Goal: Information Seeking & Learning: Learn about a topic

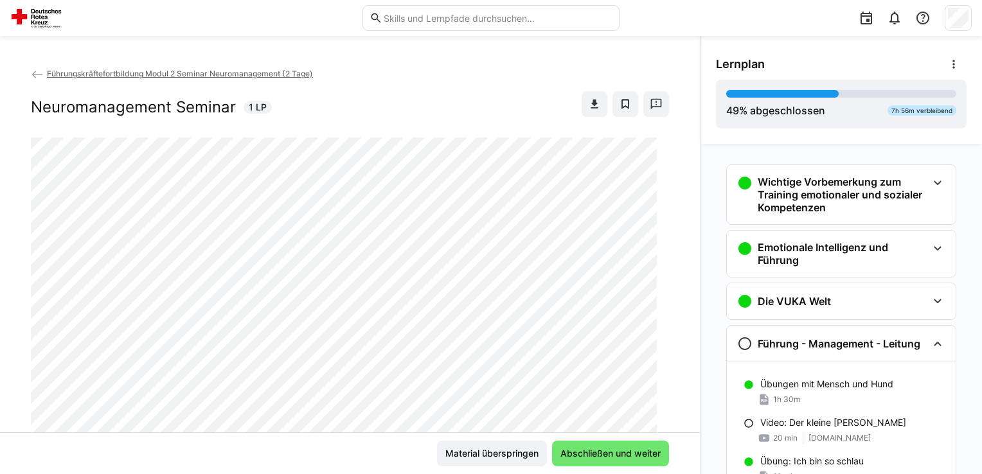
scroll to position [533, 0]
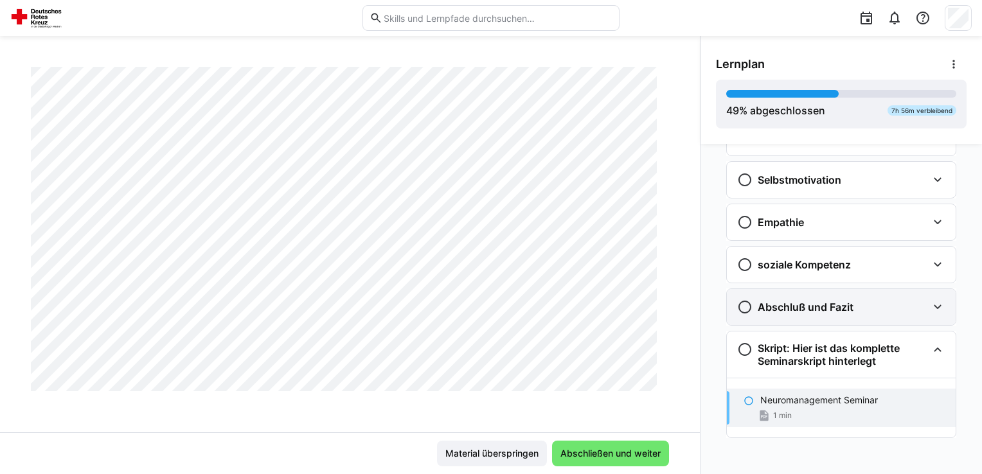
click at [836, 303] on h3 "Abschluß und Fazit" at bounding box center [806, 307] width 96 height 13
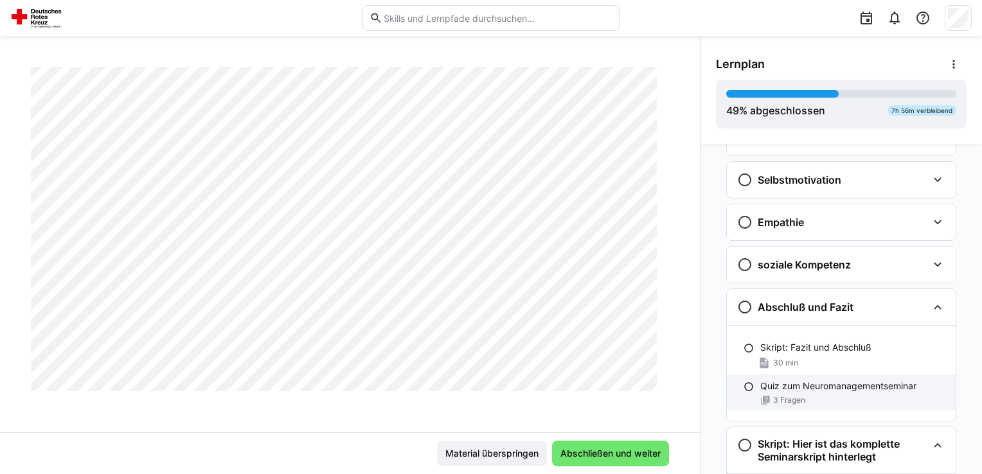
click at [848, 389] on p "Quiz zum Neuromanagementseminar" at bounding box center [838, 386] width 156 height 13
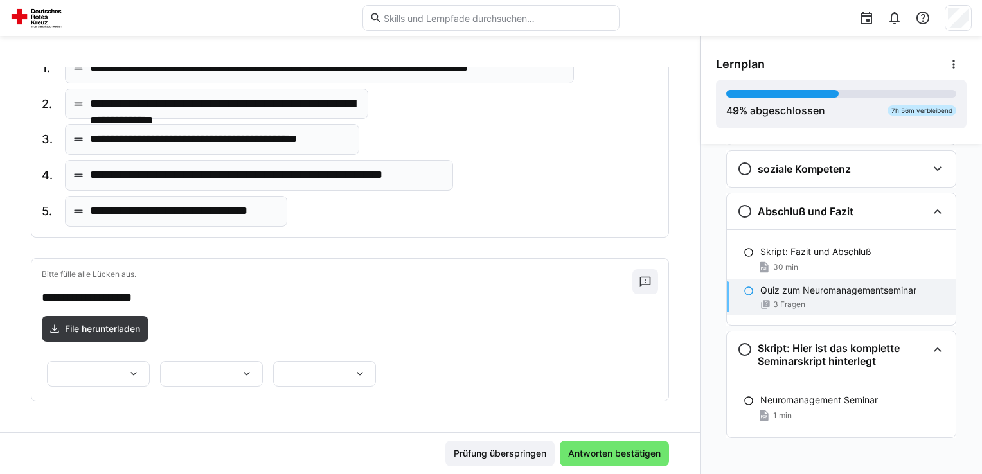
scroll to position [524, 0]
click at [140, 368] on eds-icon at bounding box center [133, 374] width 13 height 13
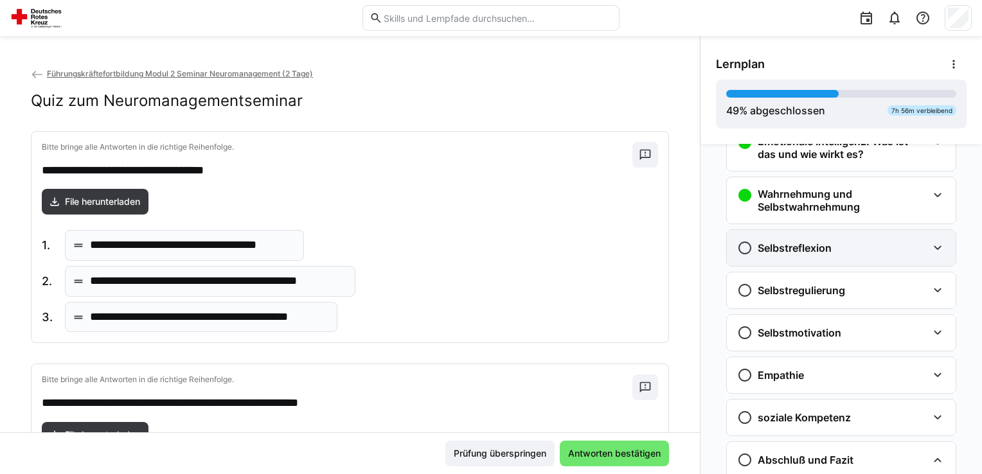
scroll to position [372, 0]
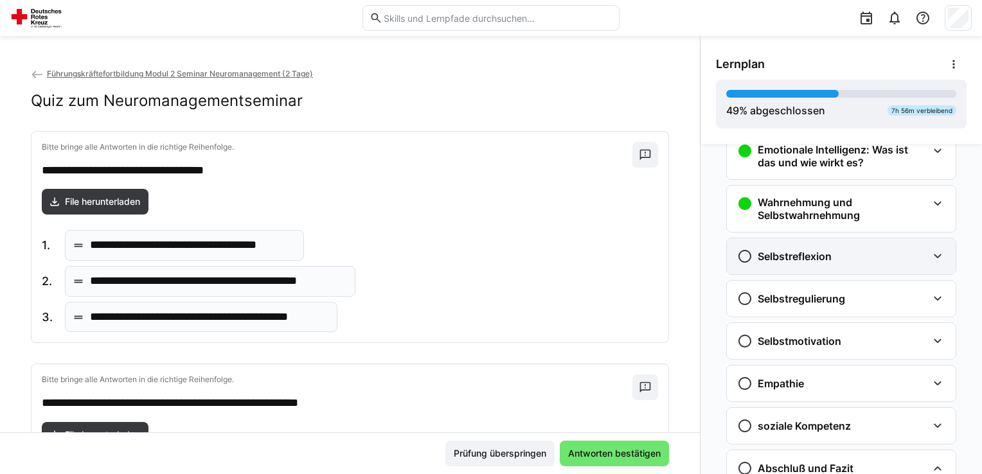
click at [806, 252] on h3 "Selbstreflexion" at bounding box center [795, 256] width 74 height 13
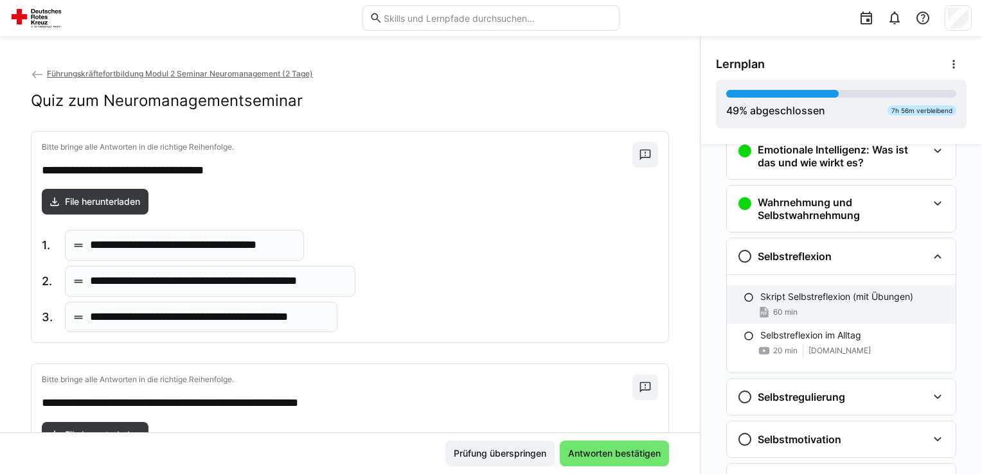
click at [837, 309] on div "60 min" at bounding box center [852, 312] width 185 height 13
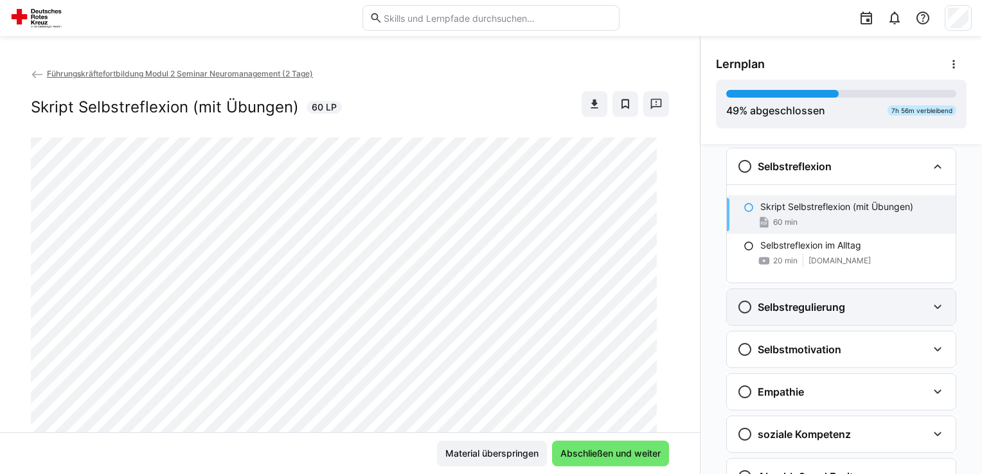
scroll to position [464, 0]
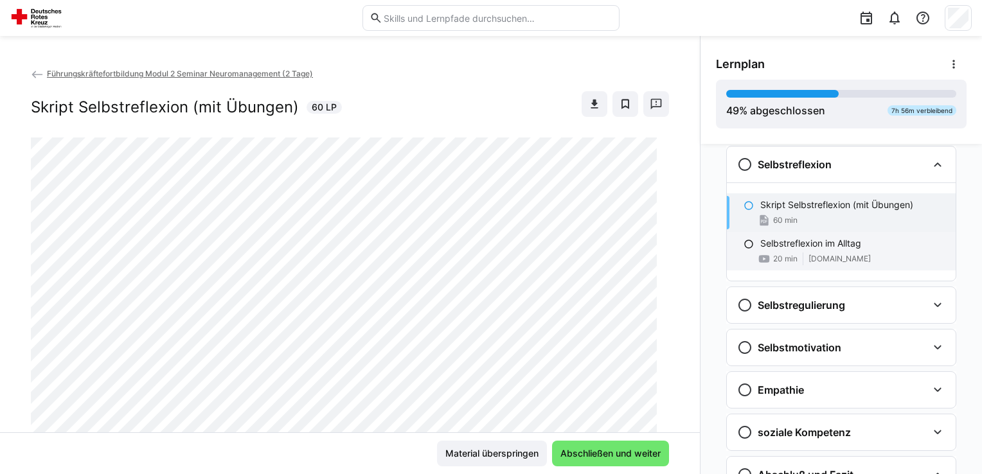
click at [837, 258] on span "[DOMAIN_NAME]" at bounding box center [840, 259] width 62 height 10
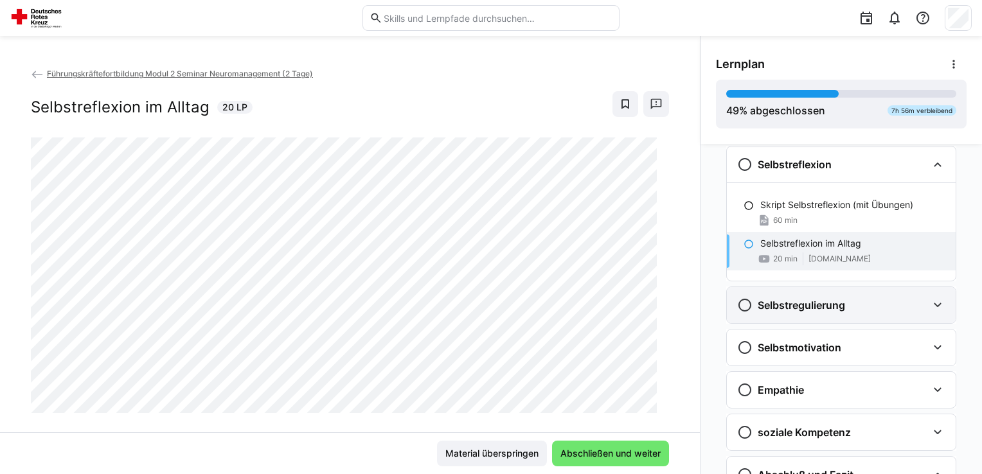
click at [834, 303] on h3 "Selbstregulierung" at bounding box center [801, 305] width 87 height 13
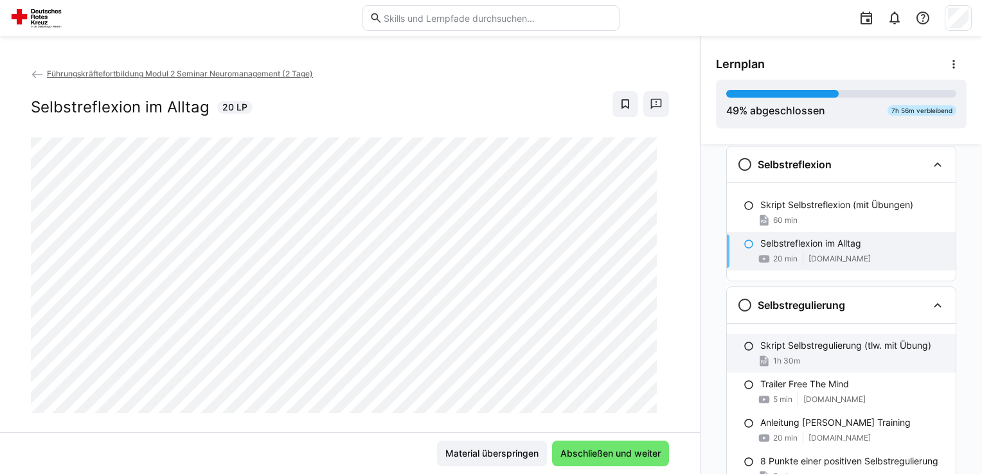
click at [834, 339] on p "Skript Selbstregulierung (tlw. mit Übung)" at bounding box center [845, 345] width 171 height 13
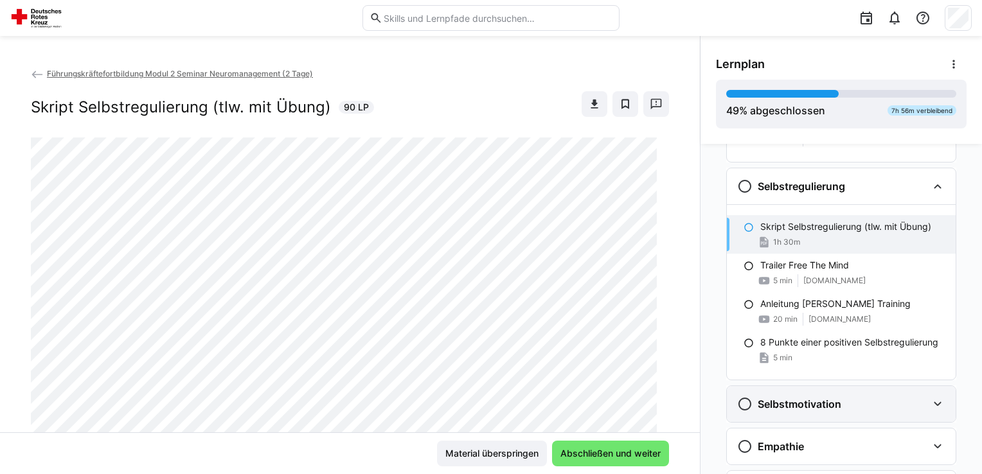
scroll to position [605, 0]
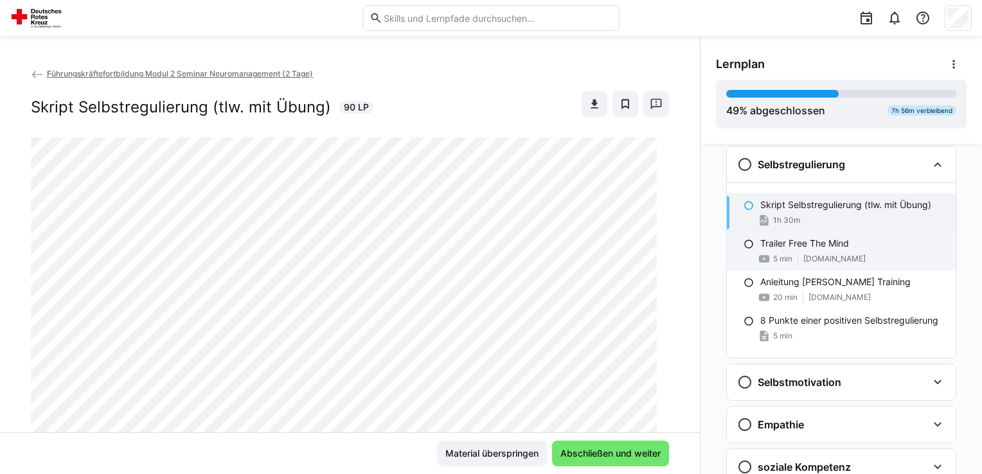
click at [815, 248] on div "Trailer Free The Mind 5 min [DOMAIN_NAME]" at bounding box center [841, 251] width 229 height 39
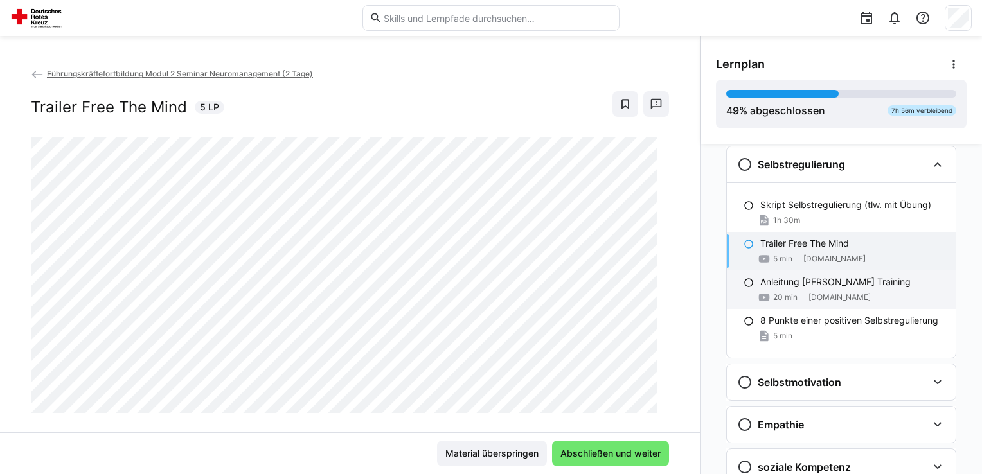
click at [818, 282] on p "Anleitung [PERSON_NAME] Training" at bounding box center [835, 282] width 150 height 13
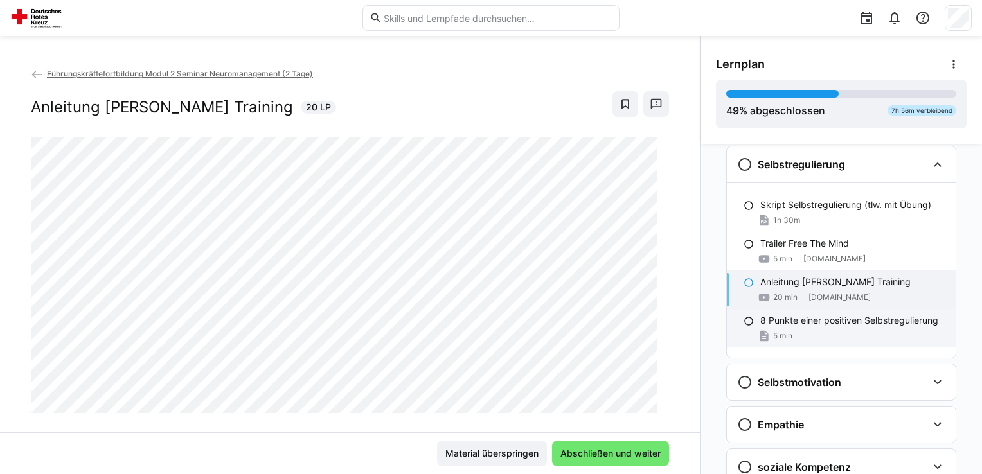
click at [823, 315] on p "8 Punkte einer positiven Selbstregulierung" at bounding box center [849, 320] width 178 height 13
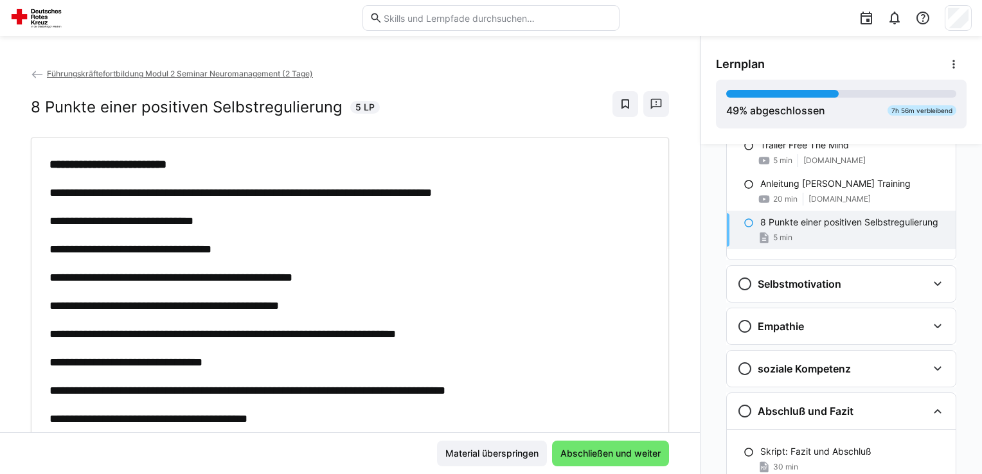
scroll to position [798, 0]
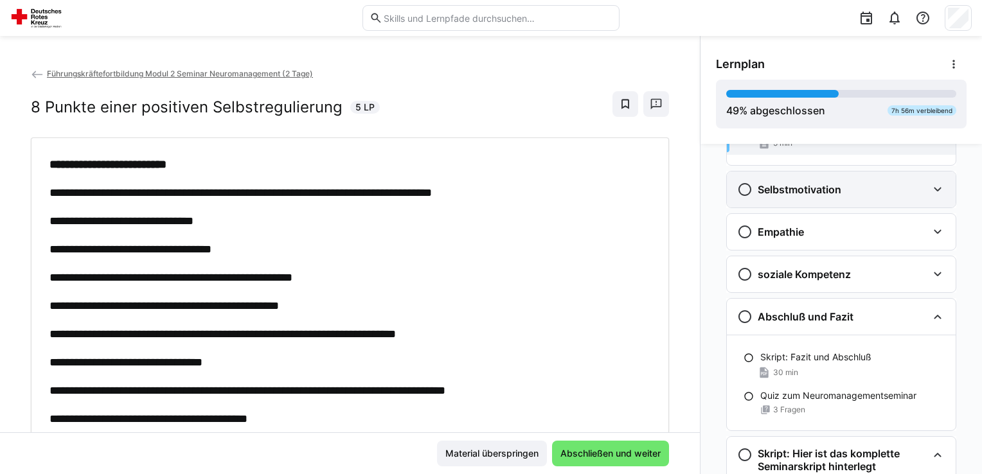
click at [818, 194] on div "Selbstmotivation" at bounding box center [789, 189] width 104 height 15
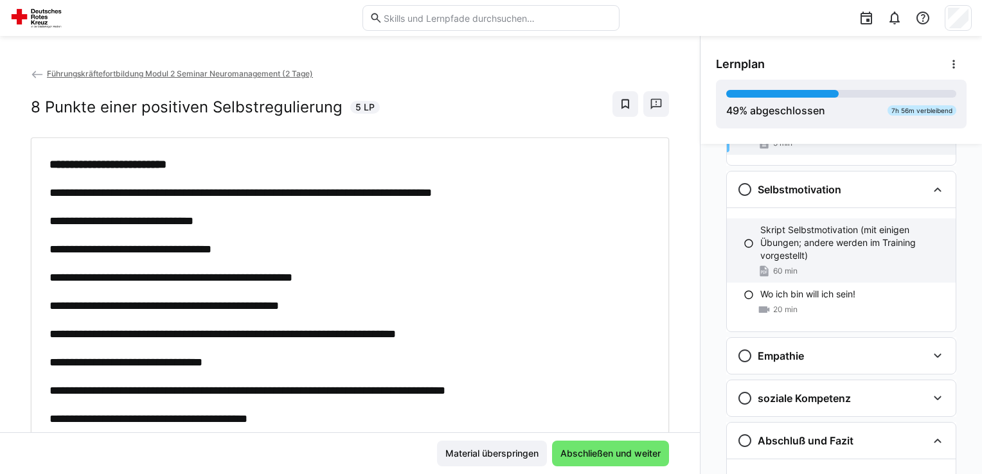
click at [818, 231] on p "Skript Selbstmotivation (mit einigen Übungen; andere werden im Training vorgest…" at bounding box center [852, 243] width 185 height 39
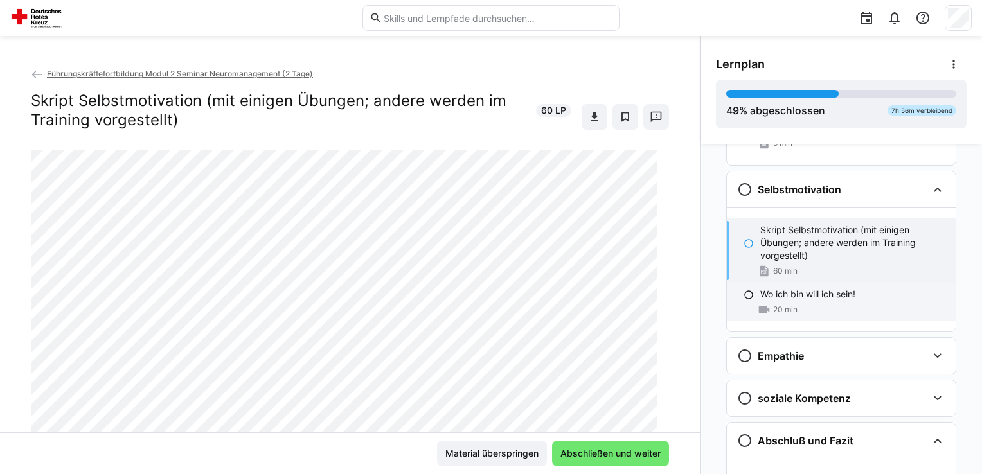
scroll to position [823, 0]
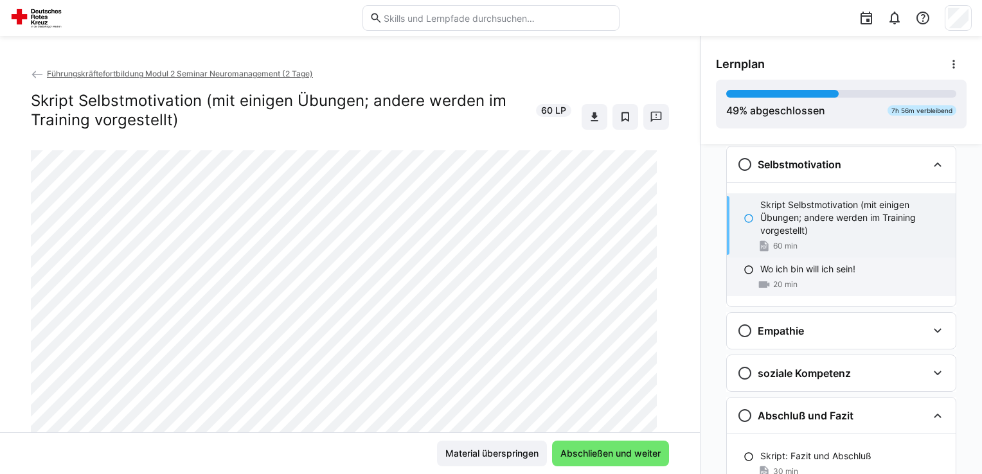
click at [820, 284] on div "20 min" at bounding box center [852, 284] width 185 height 13
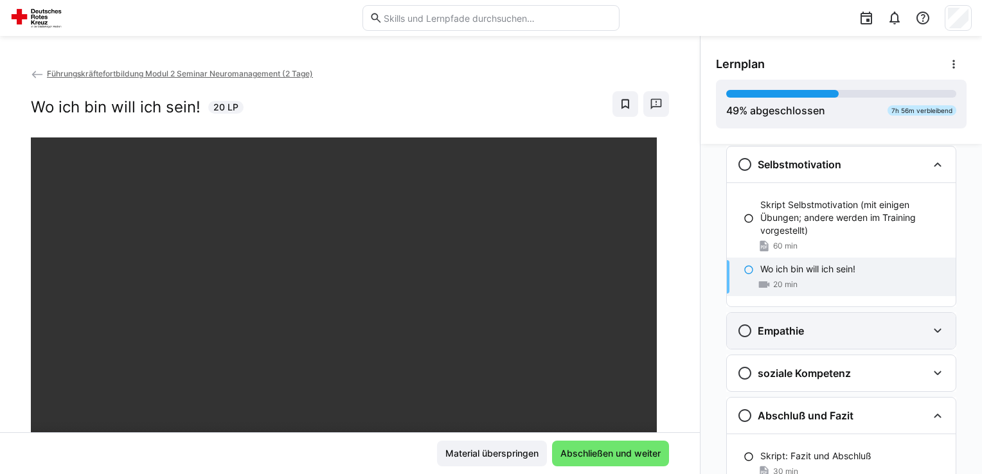
click at [819, 328] on div "Empathie" at bounding box center [832, 330] width 190 height 15
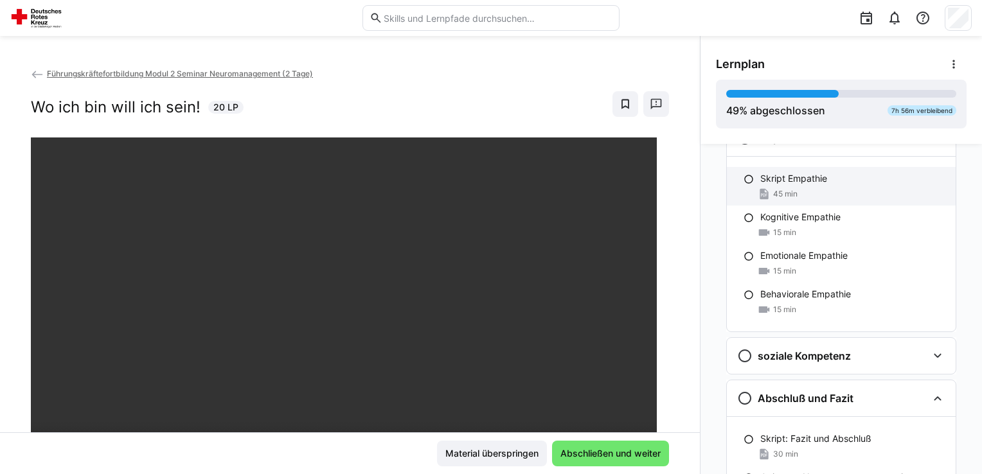
click at [816, 181] on p "Skript Empathie" at bounding box center [793, 178] width 67 height 13
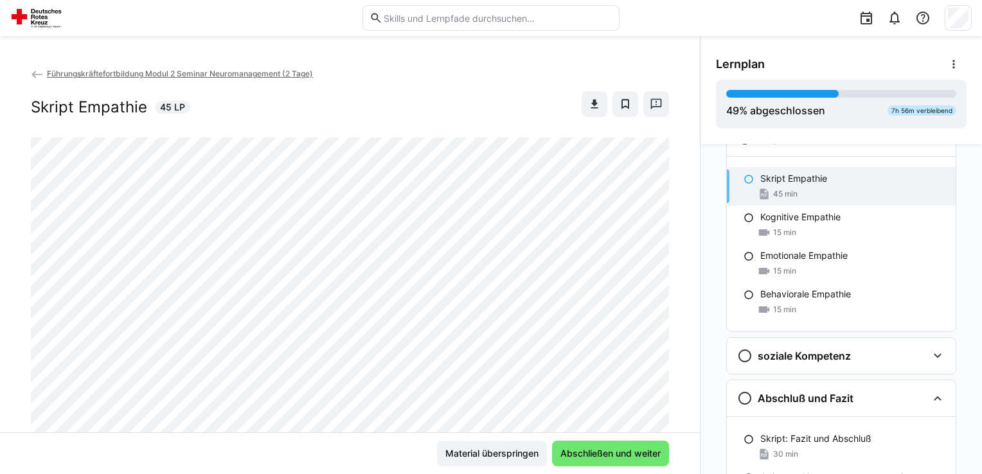
scroll to position [988, 0]
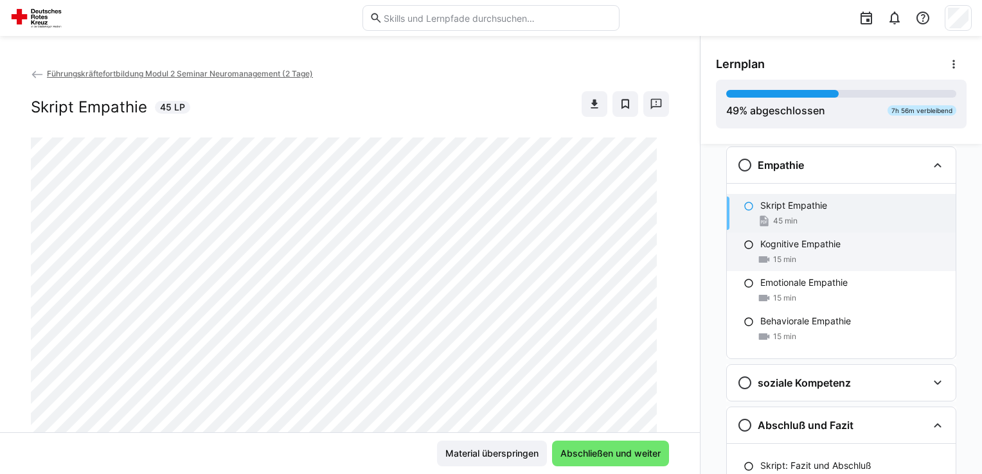
click at [817, 241] on p "Kognitive Empathie" at bounding box center [800, 244] width 80 height 13
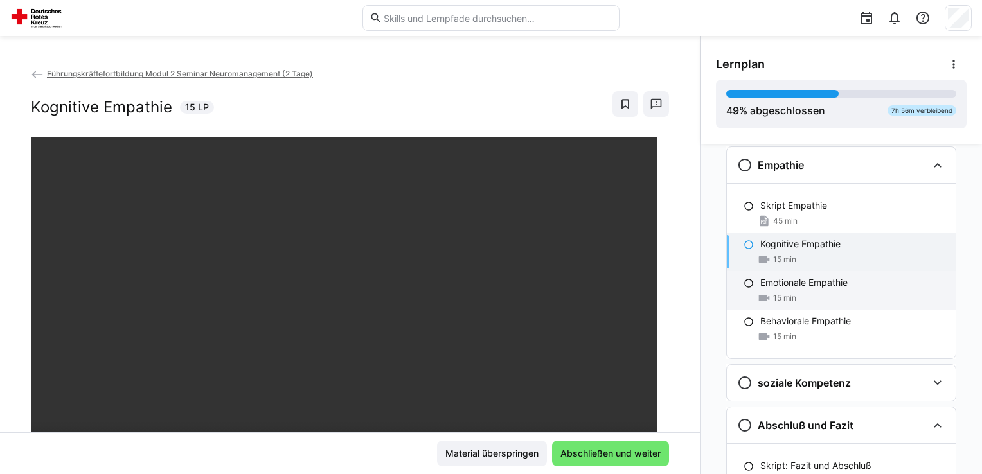
click at [818, 282] on p "Emotionale Empathie" at bounding box center [803, 282] width 87 height 13
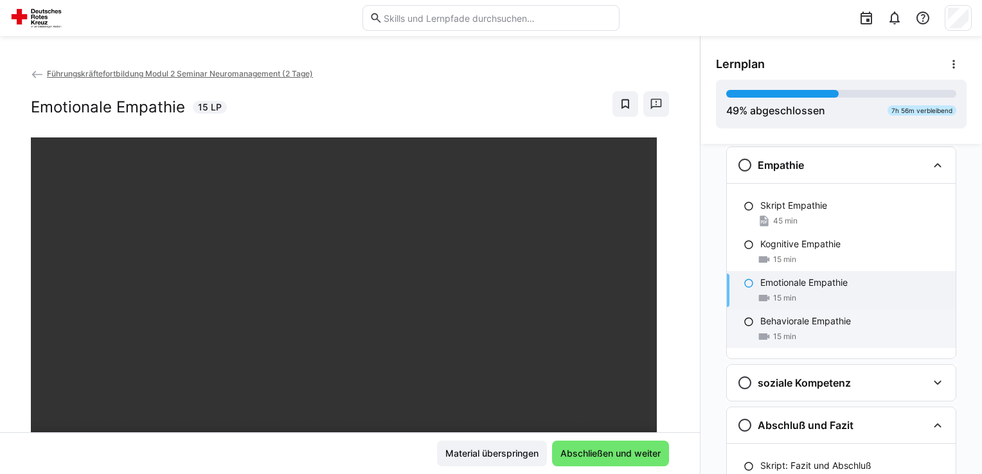
click at [818, 321] on p "Behaviorale Empathie" at bounding box center [805, 321] width 91 height 13
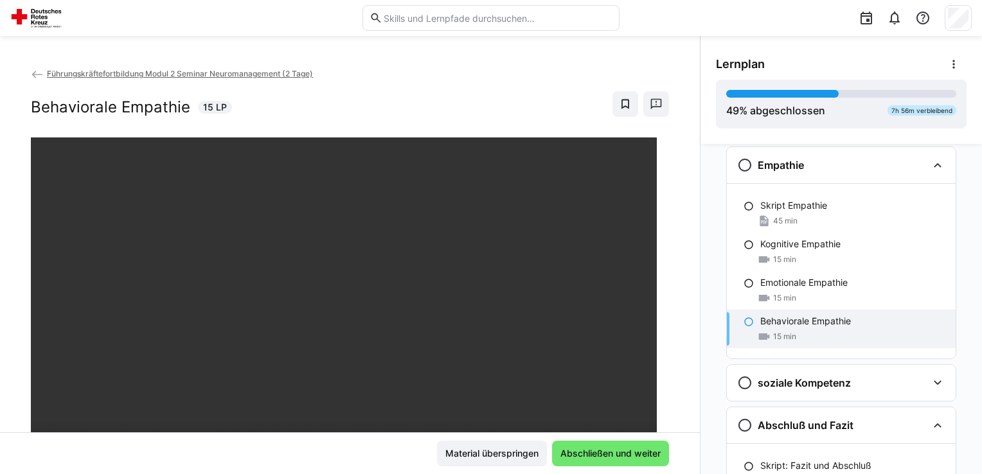
scroll to position [1117, 0]
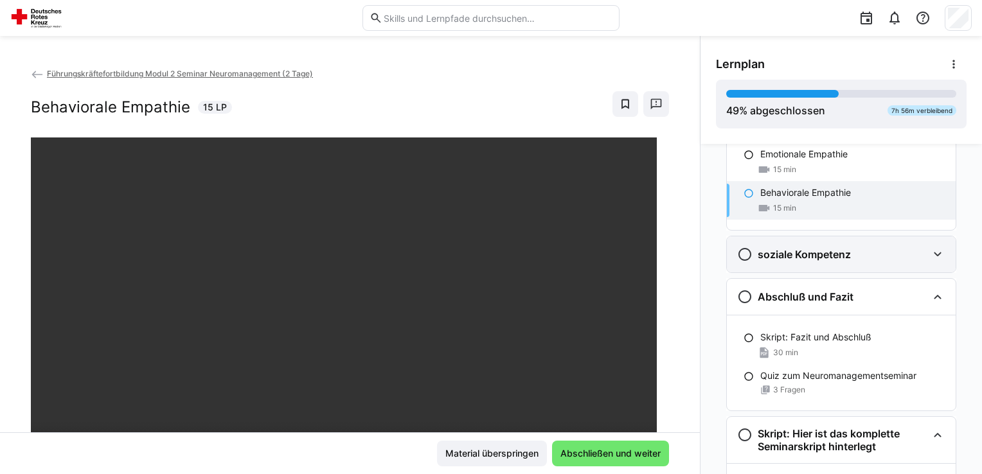
click at [827, 258] on div "soziale Kompetenz" at bounding box center [794, 254] width 114 height 15
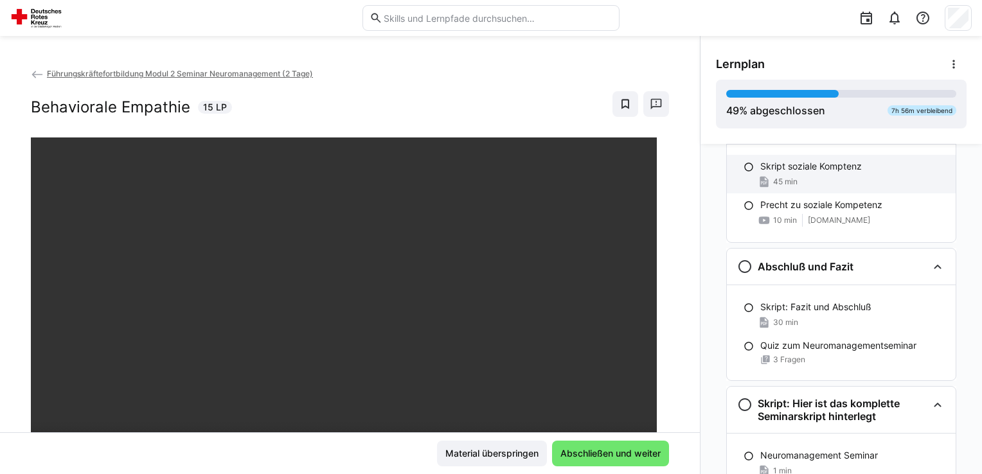
click at [824, 183] on div "45 min" at bounding box center [852, 181] width 185 height 13
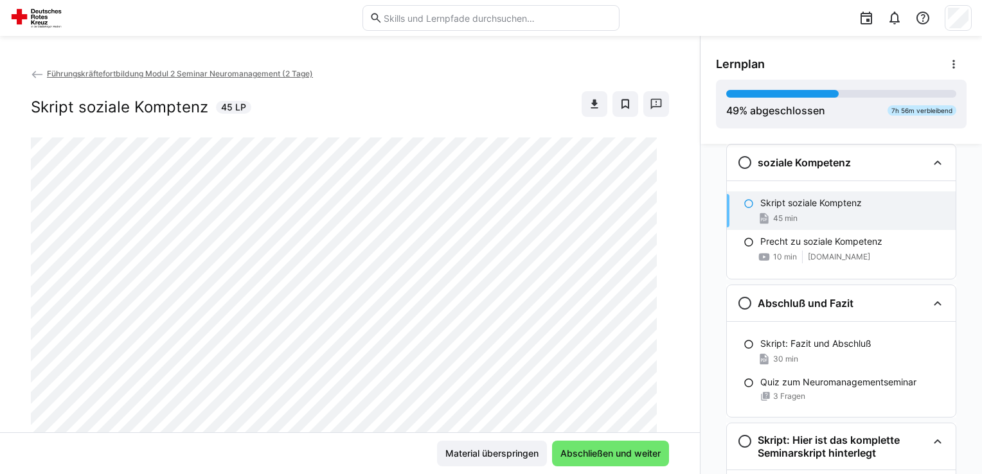
scroll to position [1206, 0]
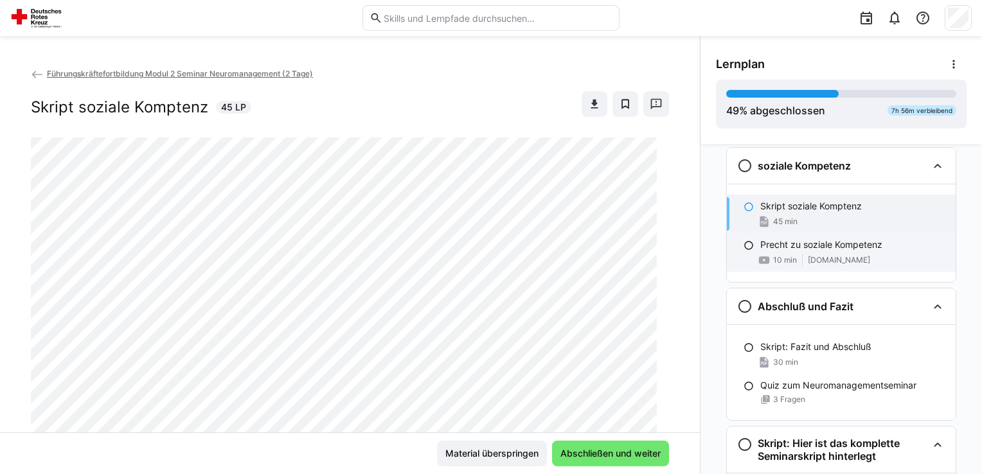
click at [826, 240] on p "Precht zu soziale Kompetenz" at bounding box center [821, 244] width 122 height 13
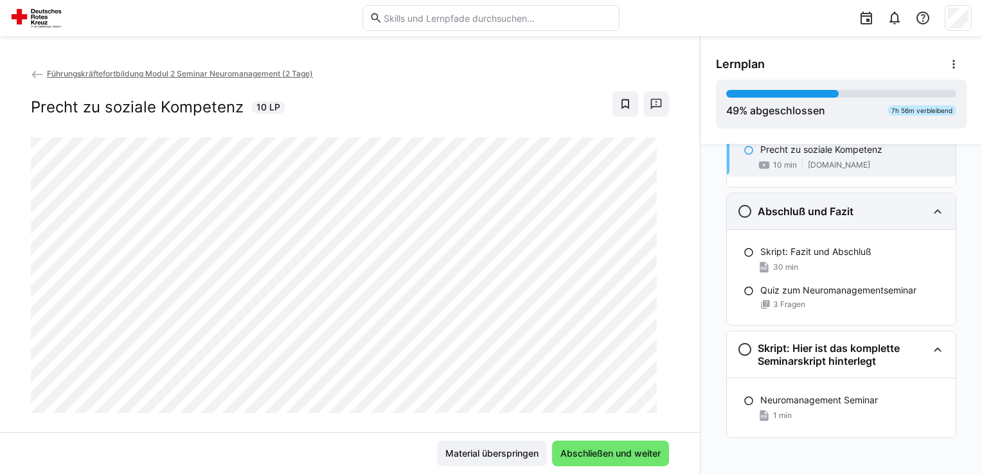
click at [829, 215] on div "Abschluß und Fazit" at bounding box center [795, 211] width 116 height 15
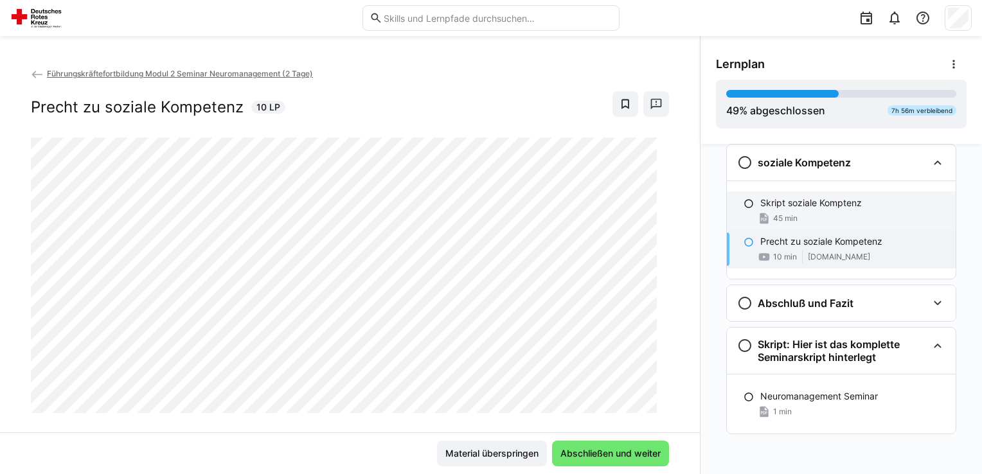
scroll to position [1205, 0]
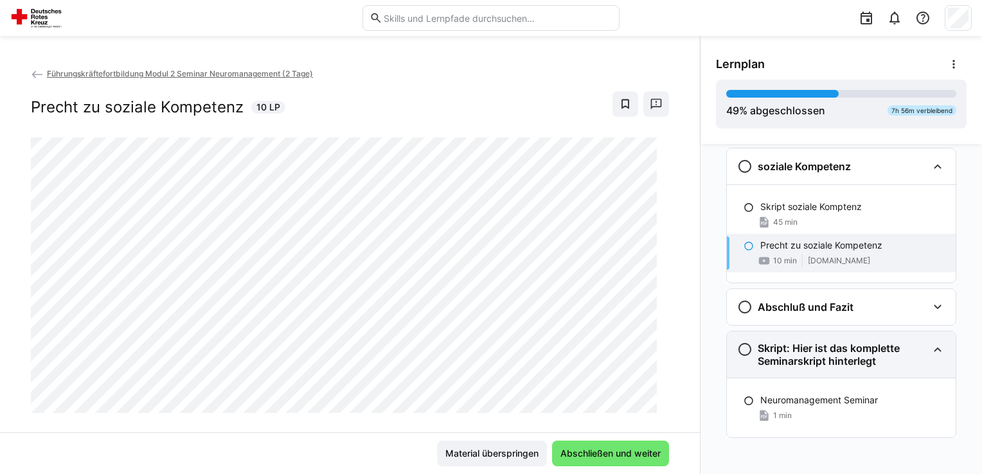
click at [838, 352] on h3 "Skript: Hier ist das komplette Seminarskript hinterlegt" at bounding box center [843, 355] width 170 height 26
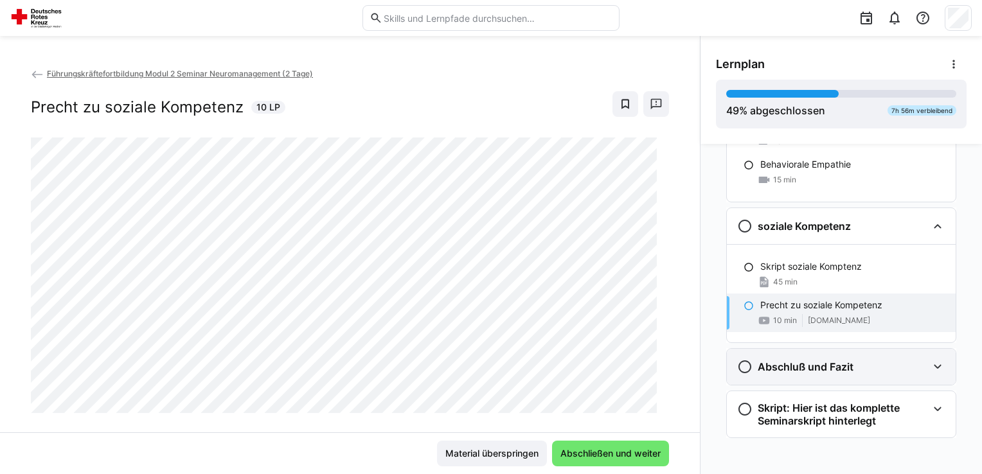
click at [838, 361] on h3 "Abschluß und Fazit" at bounding box center [806, 367] width 96 height 13
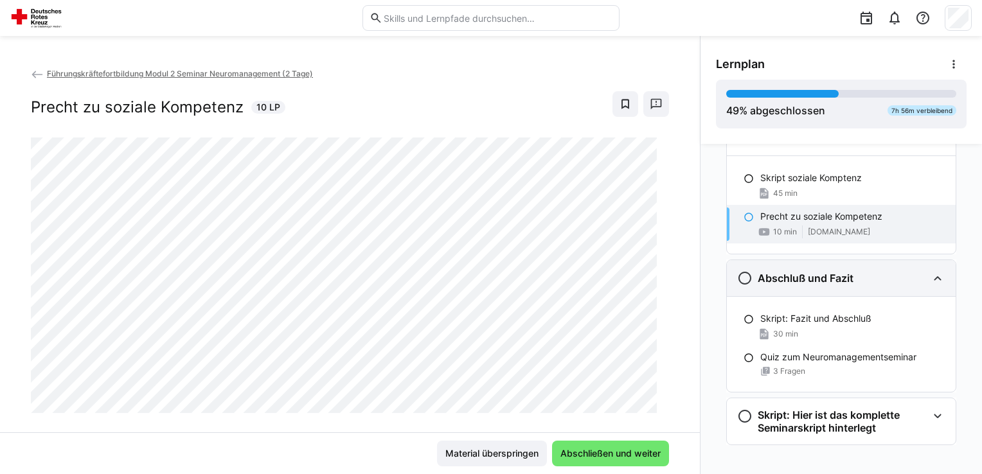
scroll to position [1241, 0]
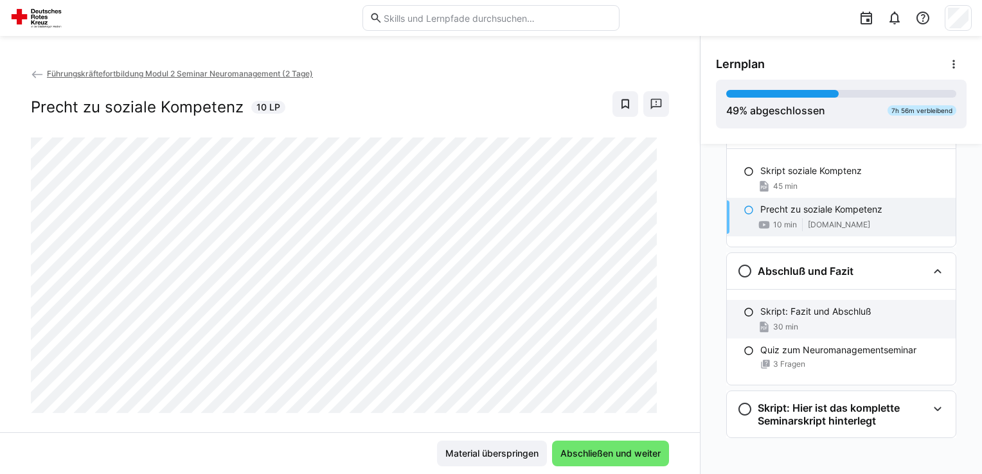
click at [837, 321] on div "30 min" at bounding box center [852, 327] width 185 height 13
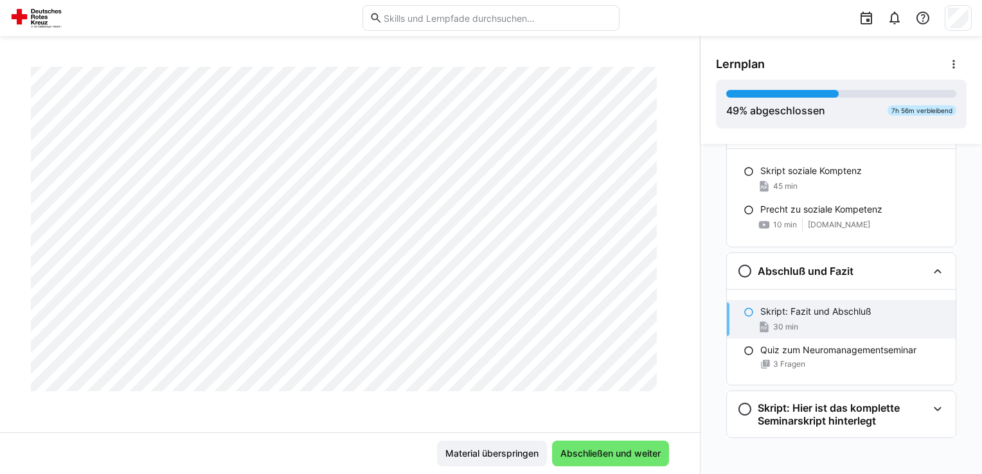
scroll to position [1305, 0]
click at [793, 274] on h3 "Abschluß und Fazit" at bounding box center [806, 271] width 96 height 13
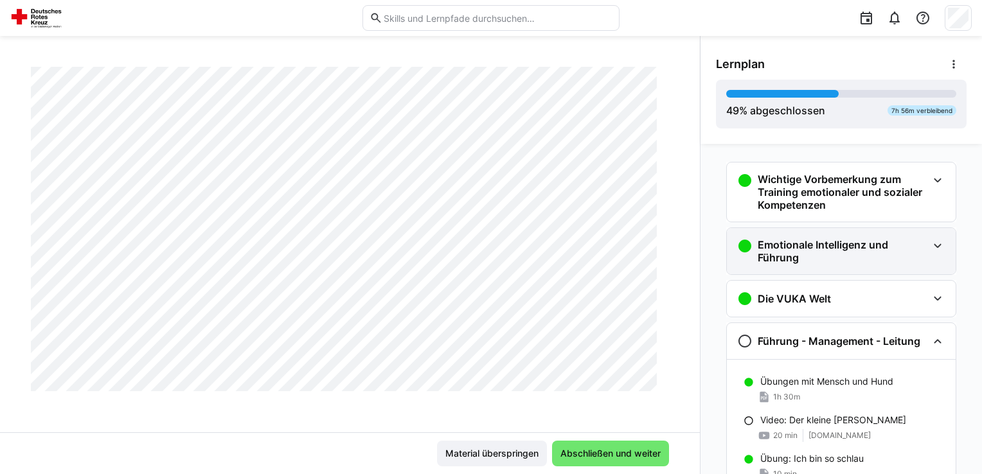
scroll to position [0, 0]
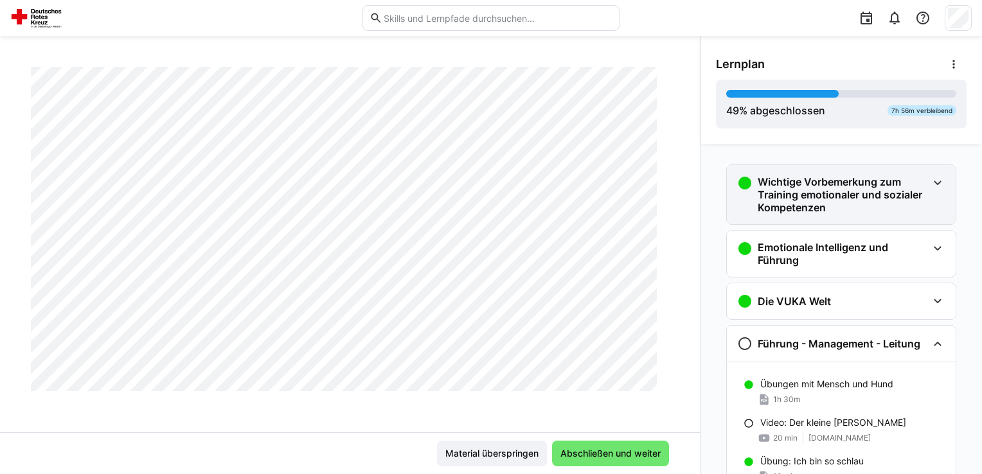
click at [800, 215] on div "Wichtige Vorbemerkung zum Training emotionaler und sozialer Kompetenzen" at bounding box center [841, 194] width 229 height 59
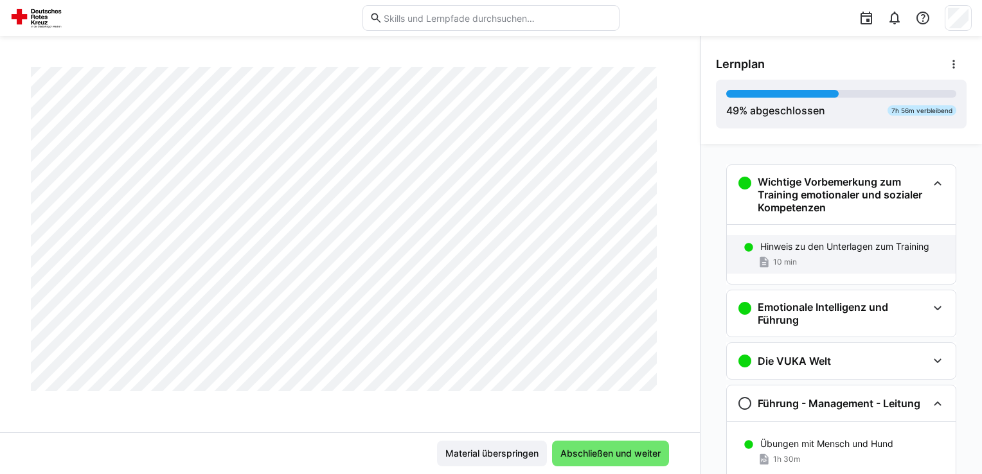
click at [792, 264] on div "10 min" at bounding box center [852, 262] width 185 height 13
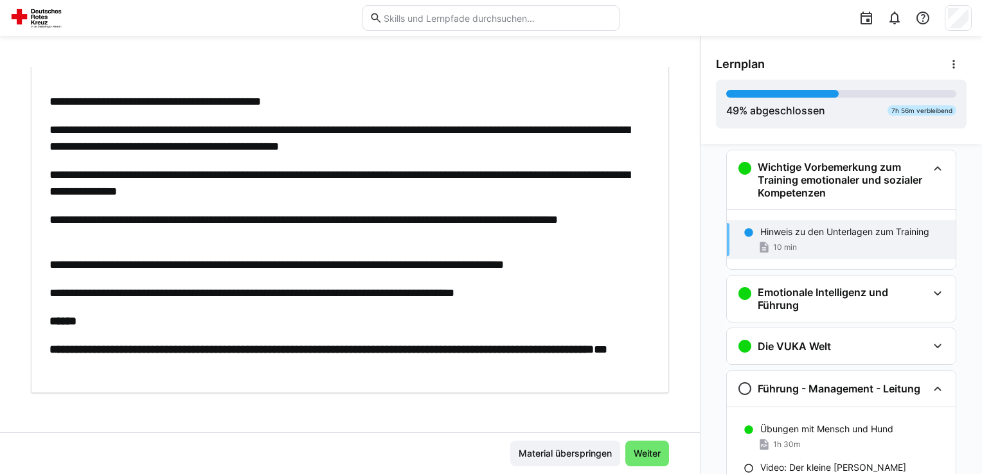
scroll to position [21, 0]
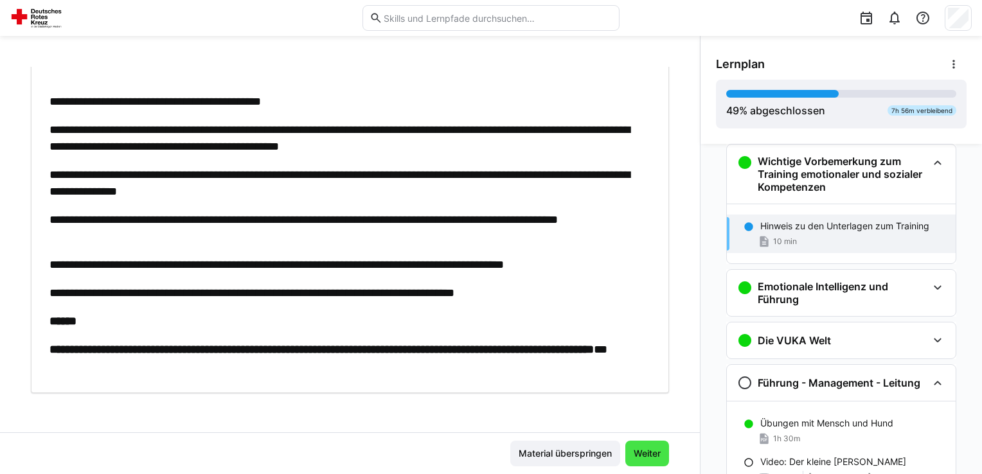
click at [649, 451] on span "Weiter" at bounding box center [647, 453] width 31 height 13
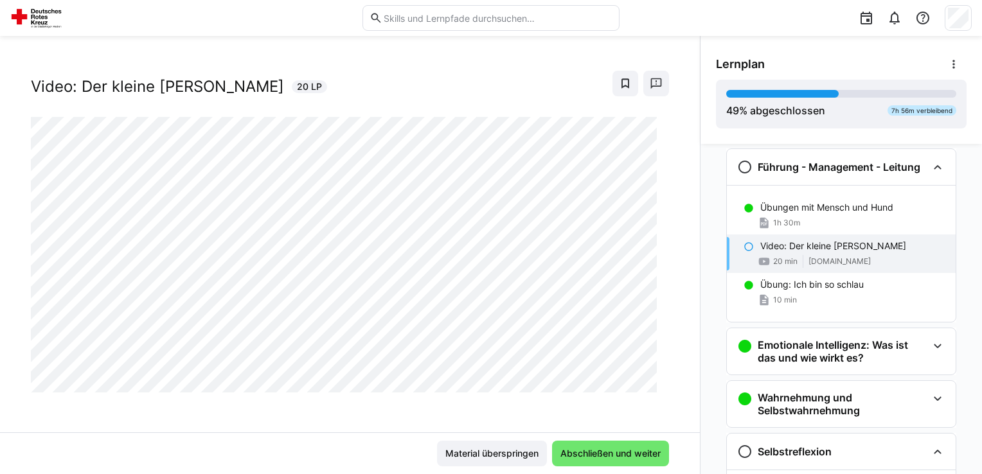
scroll to position [240, 0]
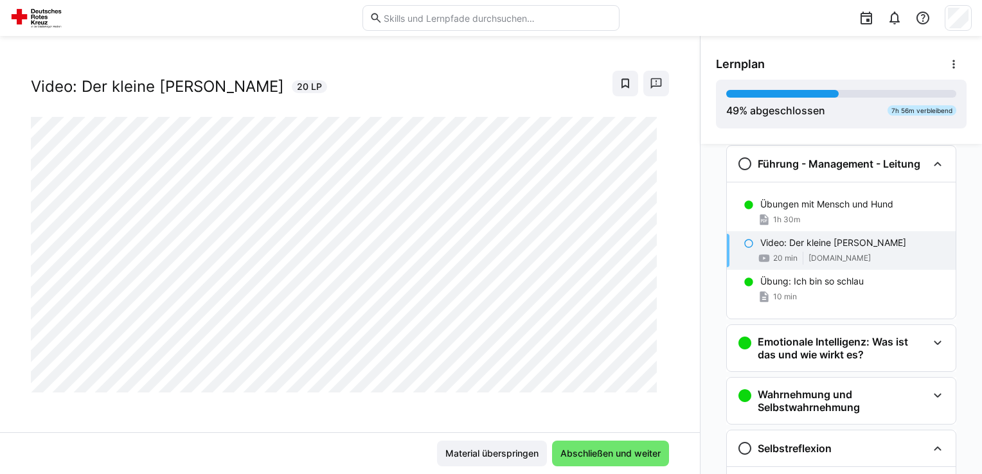
click at [649, 451] on span "Abschließen und weiter" at bounding box center [611, 453] width 104 height 13
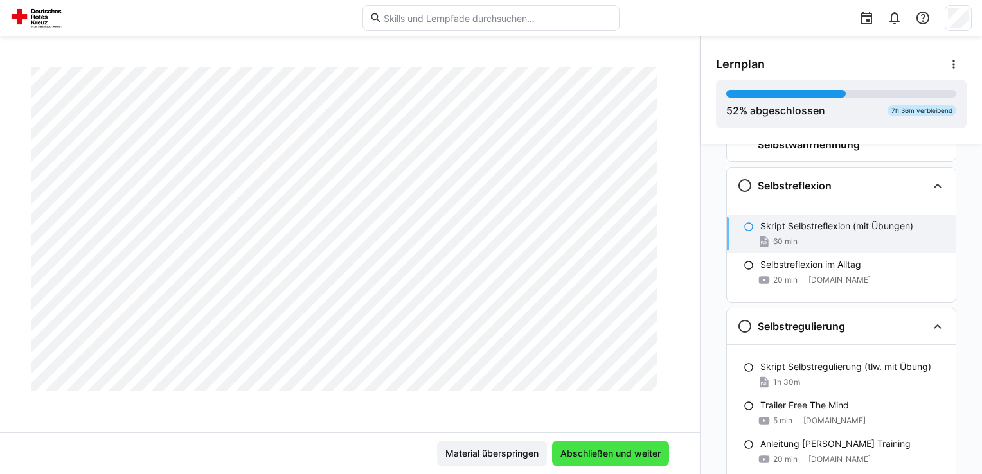
scroll to position [524, 0]
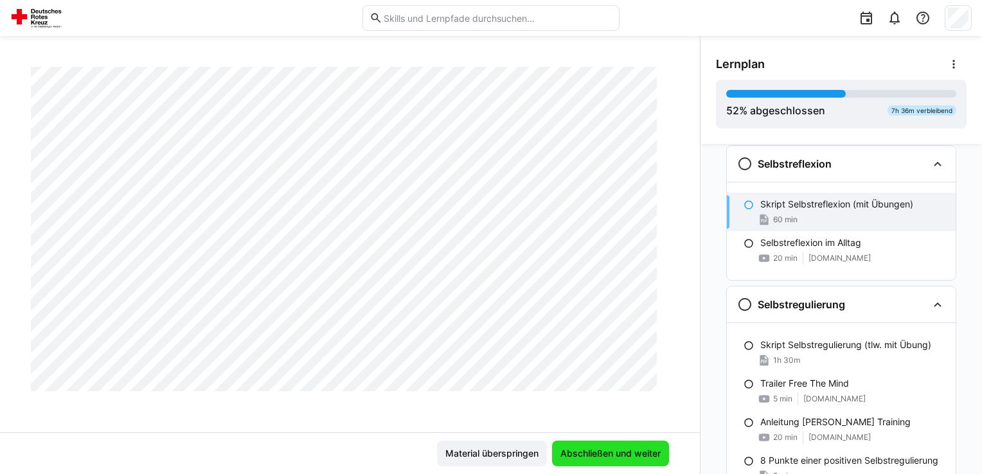
click at [648, 451] on span "Abschließen und weiter" at bounding box center [611, 453] width 104 height 13
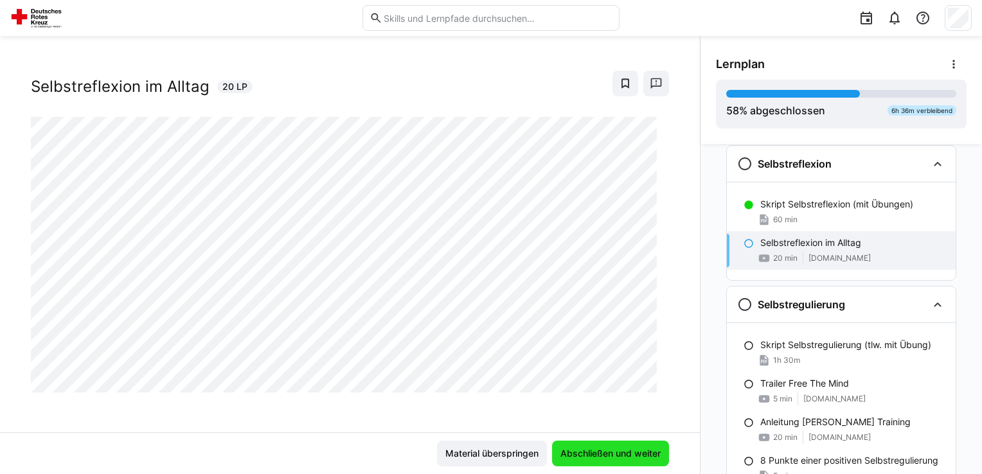
click at [648, 451] on span "Abschließen und weiter" at bounding box center [611, 453] width 104 height 13
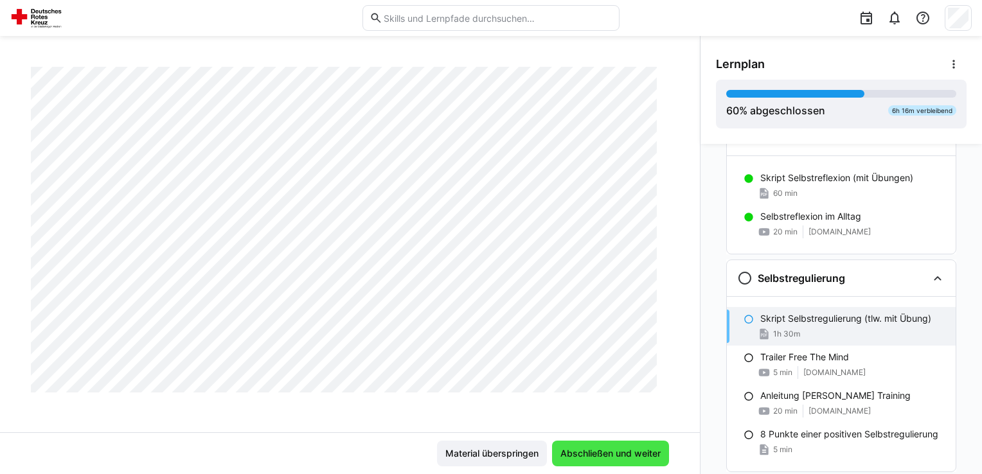
scroll to position [0, 0]
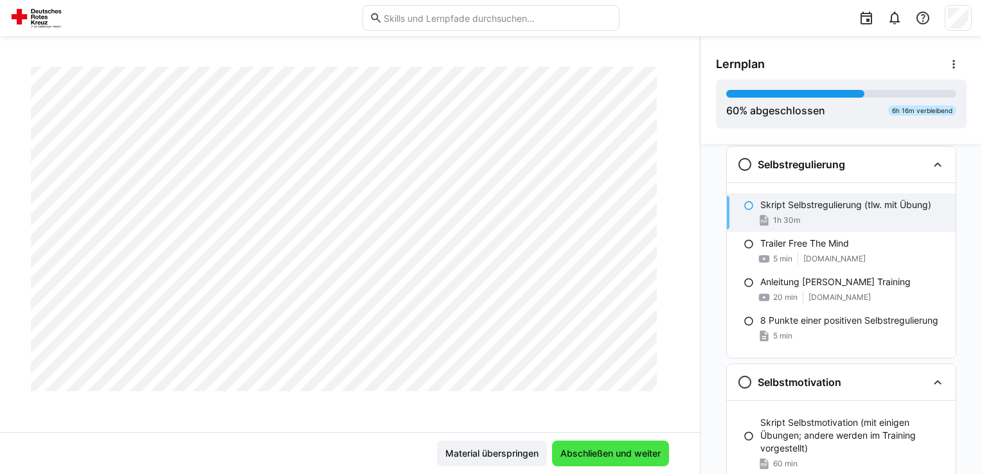
click at [648, 451] on span "Abschließen und weiter" at bounding box center [611, 453] width 104 height 13
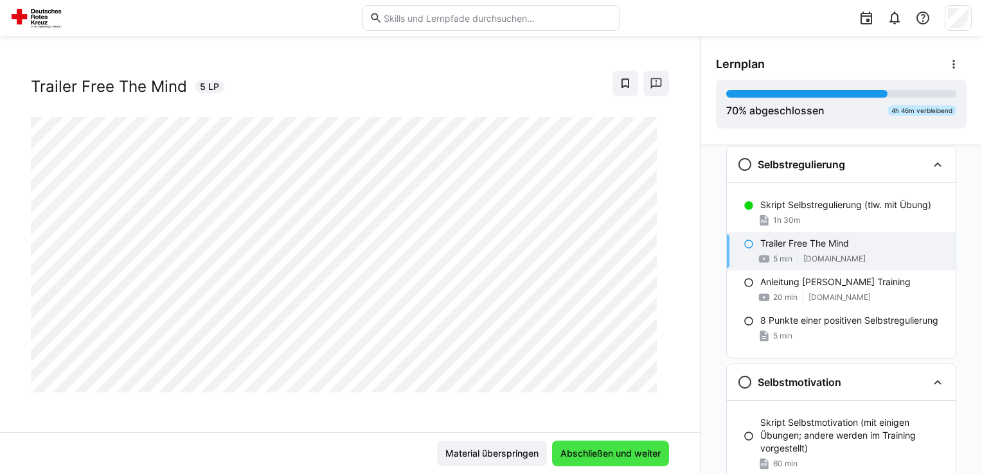
click at [648, 451] on span "Abschließen und weiter" at bounding box center [611, 453] width 104 height 13
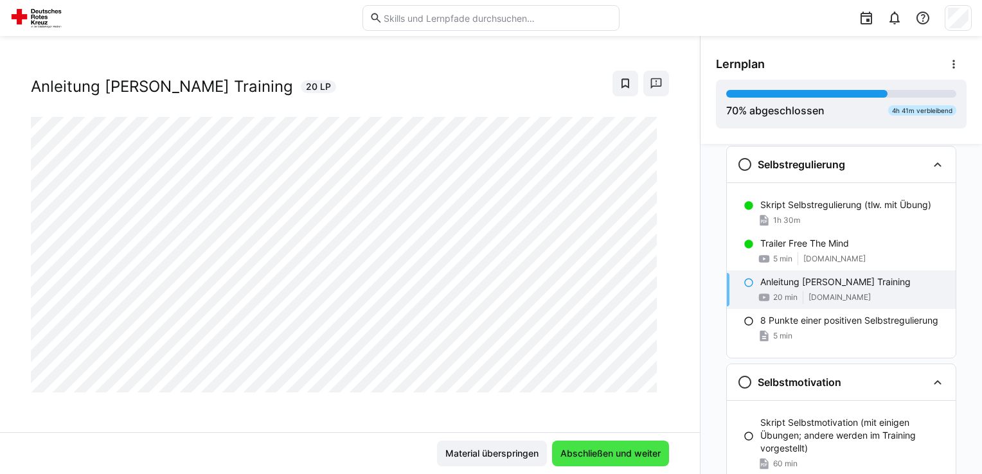
click at [648, 451] on span "Abschließen und weiter" at bounding box center [611, 453] width 104 height 13
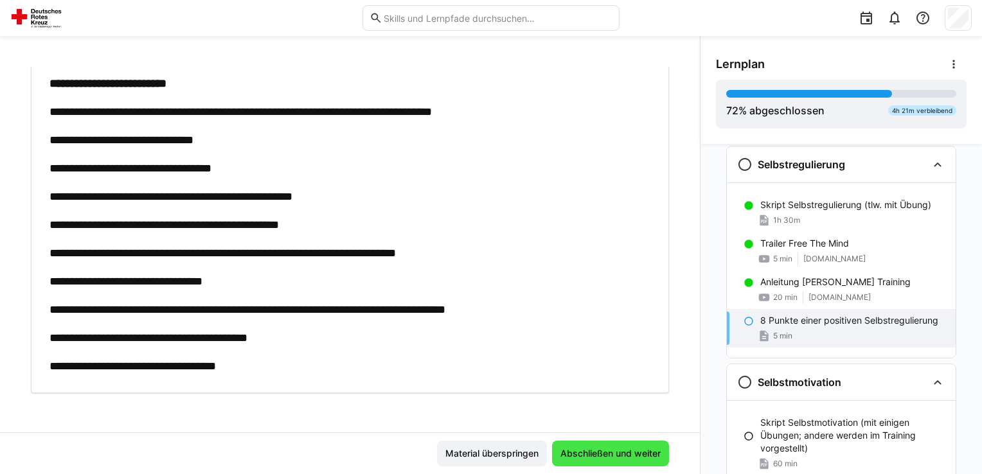
click at [648, 451] on span "Abschließen und weiter" at bounding box center [611, 453] width 104 height 13
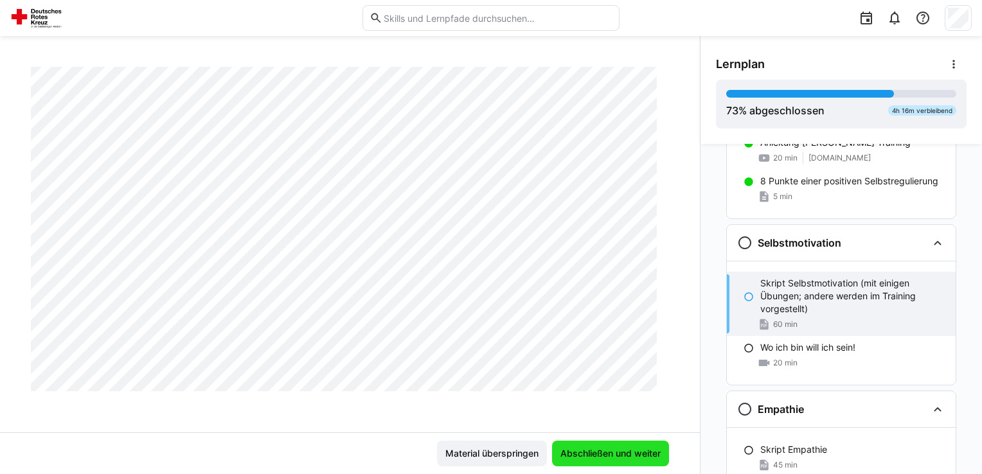
click at [648, 451] on span "Abschließen und weiter" at bounding box center [611, 453] width 104 height 13
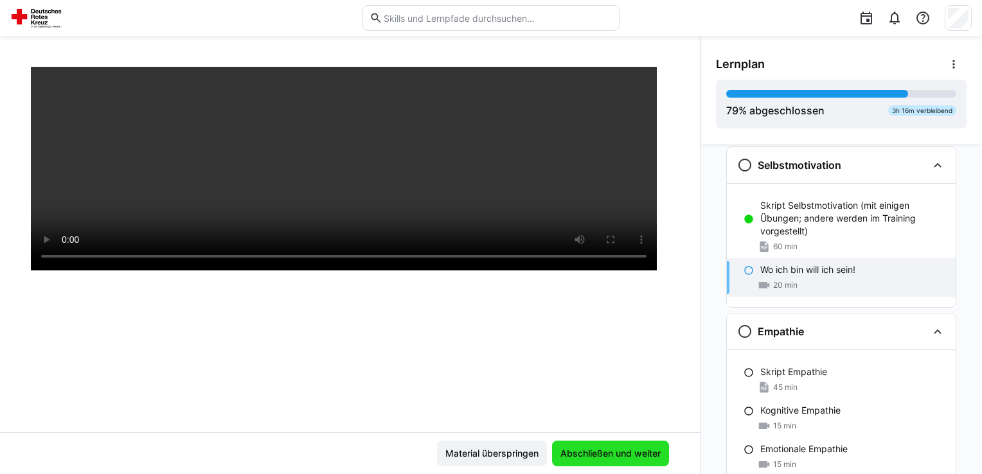
click at [648, 451] on span "Abschließen und weiter" at bounding box center [611, 453] width 104 height 13
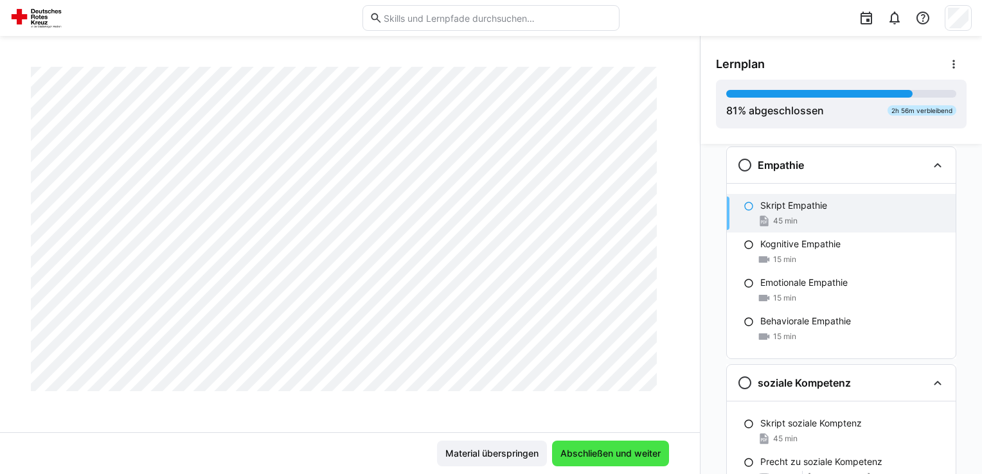
click at [648, 451] on span "Abschließen und weiter" at bounding box center [611, 453] width 104 height 13
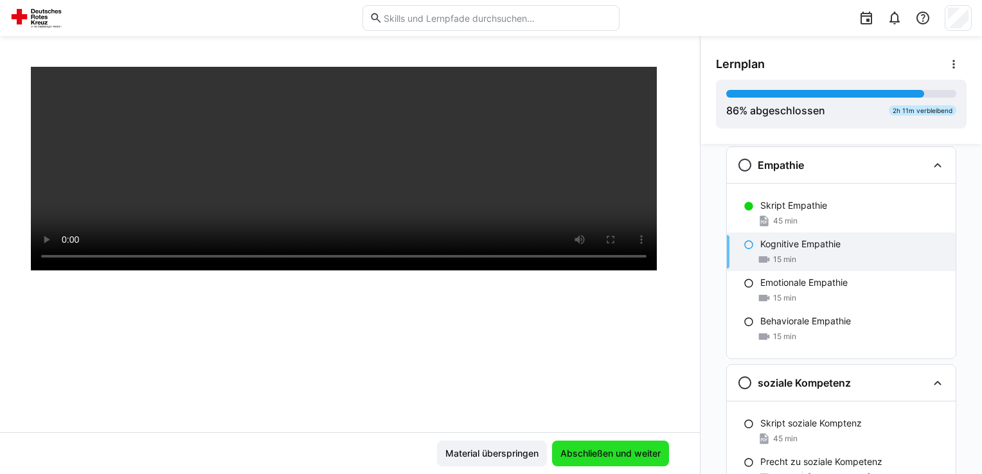
click at [648, 451] on span "Abschließen und weiter" at bounding box center [611, 453] width 104 height 13
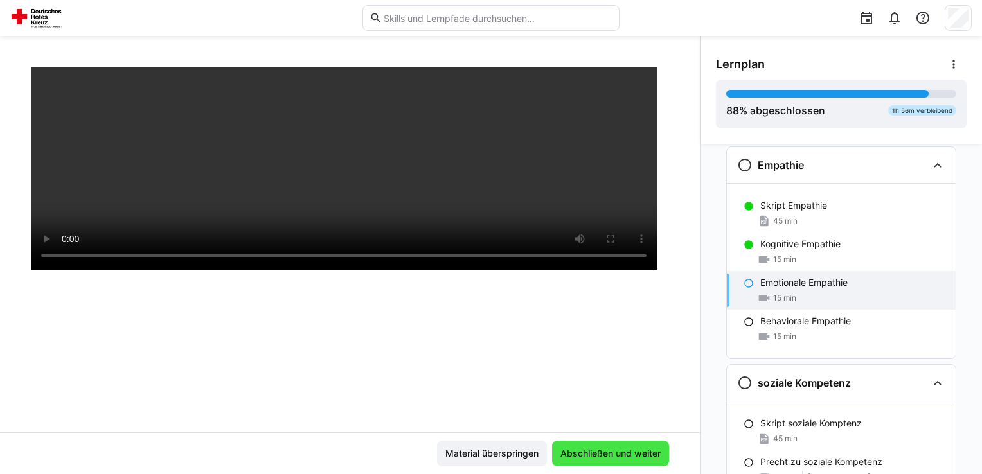
click at [648, 451] on span "Abschließen und weiter" at bounding box center [611, 453] width 104 height 13
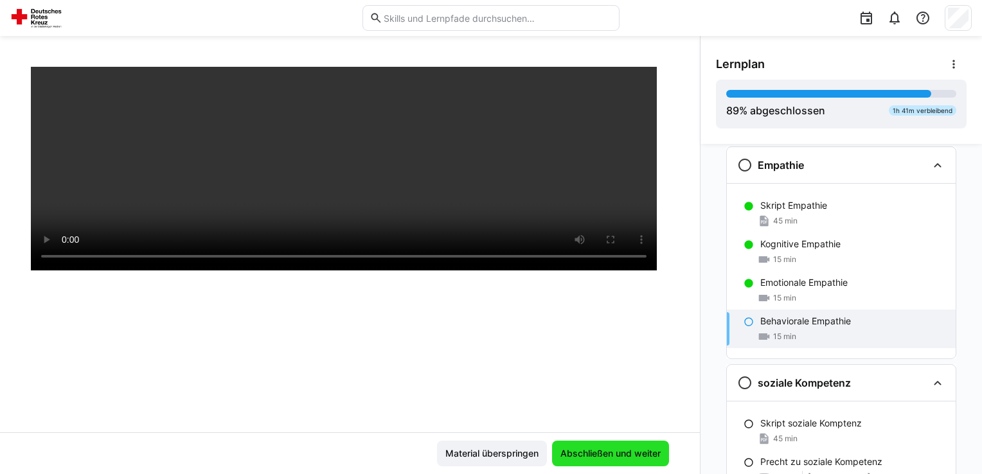
click at [648, 451] on span "Abschließen und weiter" at bounding box center [611, 453] width 104 height 13
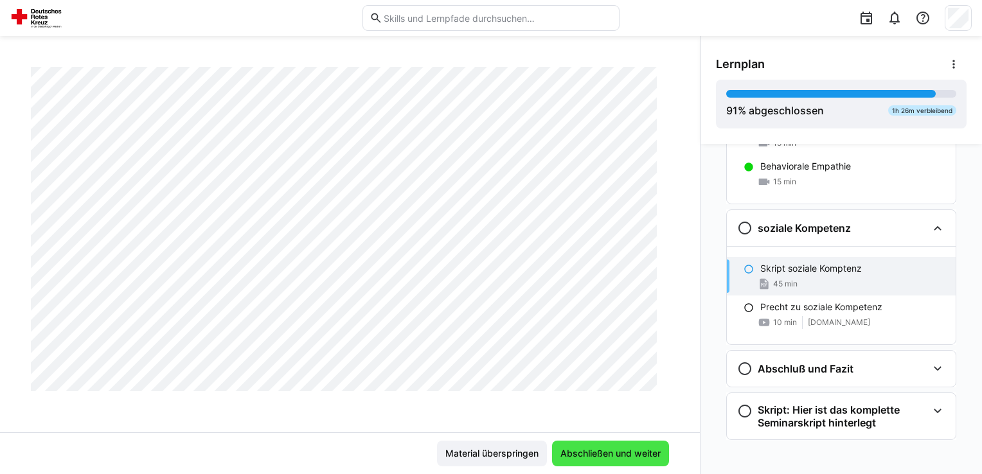
click at [648, 451] on span "Abschließen und weiter" at bounding box center [611, 453] width 104 height 13
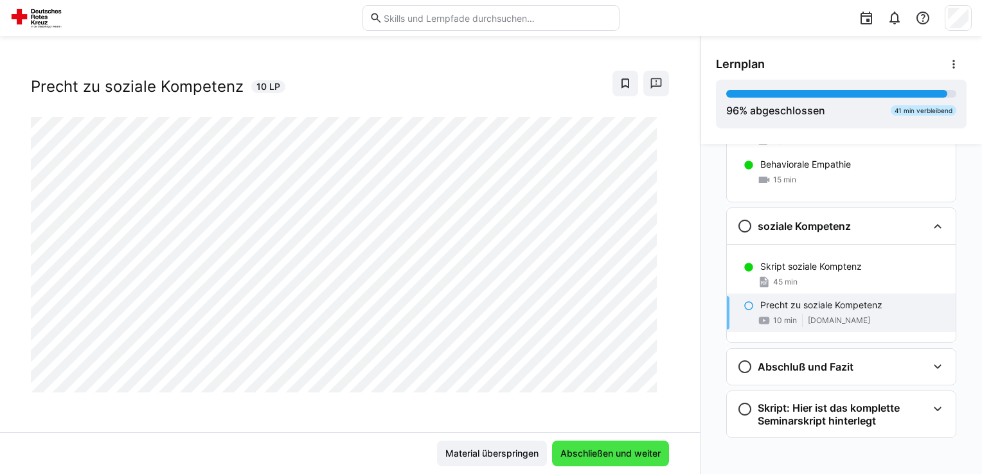
click at [648, 451] on span "Abschließen und weiter" at bounding box center [611, 453] width 104 height 13
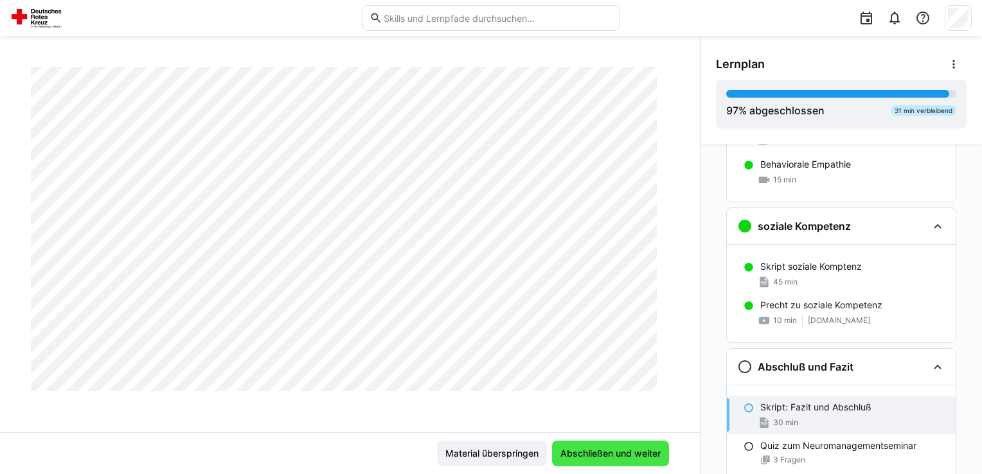
click at [638, 455] on span "Abschließen und weiter" at bounding box center [611, 453] width 104 height 13
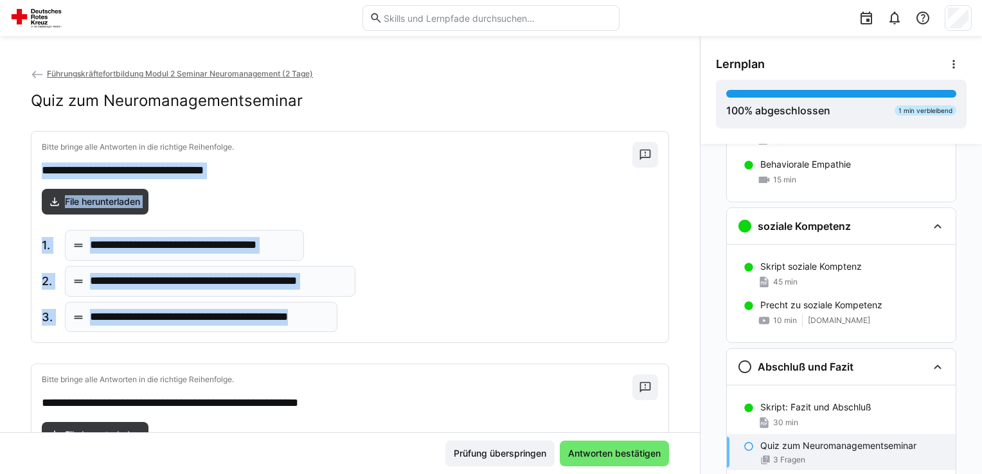
drag, startPoint x: 344, startPoint y: 318, endPoint x: 39, endPoint y: 156, distance: 345.9
click at [39, 156] on div "**********" at bounding box center [349, 237] width 637 height 211
drag, startPoint x: 39, startPoint y: 156, endPoint x: 146, endPoint y: 170, distance: 108.3
copy div "**********"
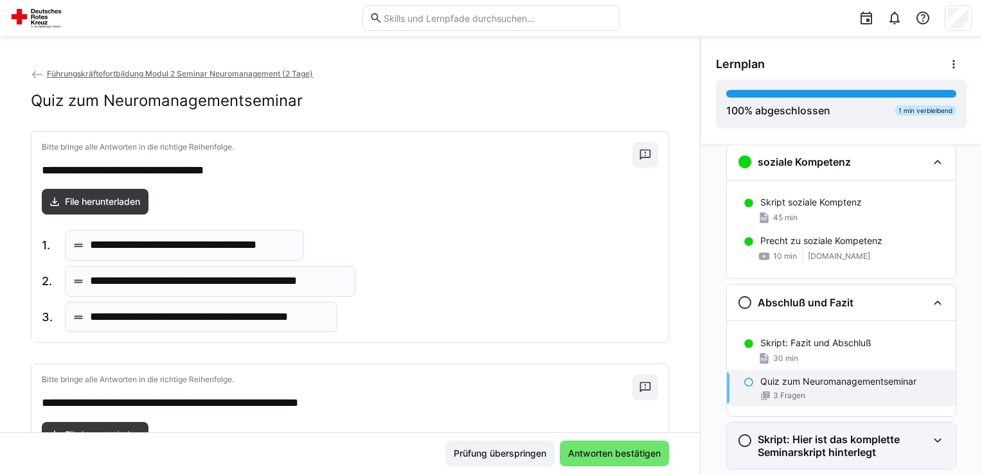
click at [842, 447] on h3 "Skript: Hier ist das komplette Seminarskript hinterlegt" at bounding box center [843, 446] width 170 height 26
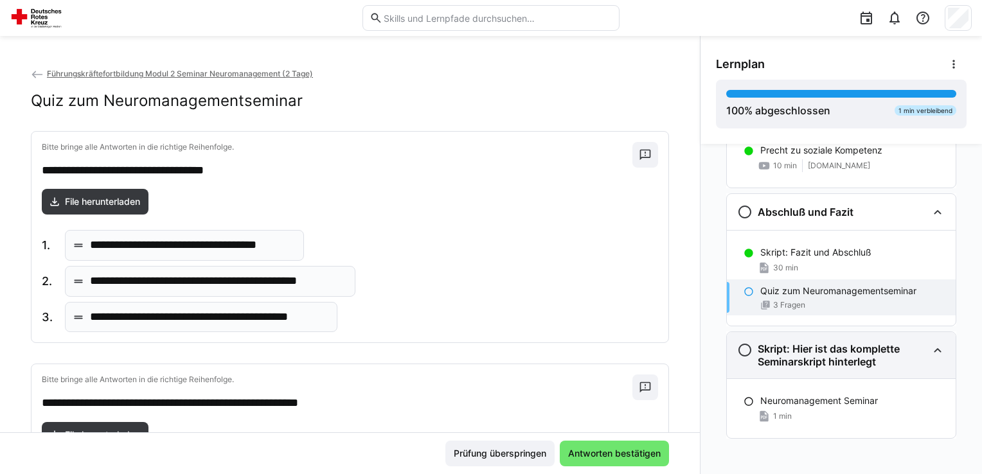
scroll to position [1361, 0]
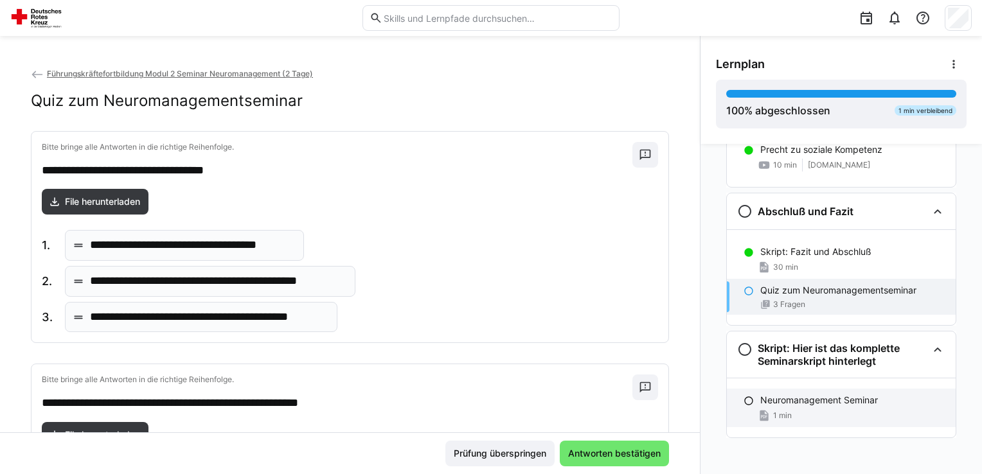
click at [810, 389] on div "Neuromanagement Seminar 1 min" at bounding box center [841, 408] width 229 height 39
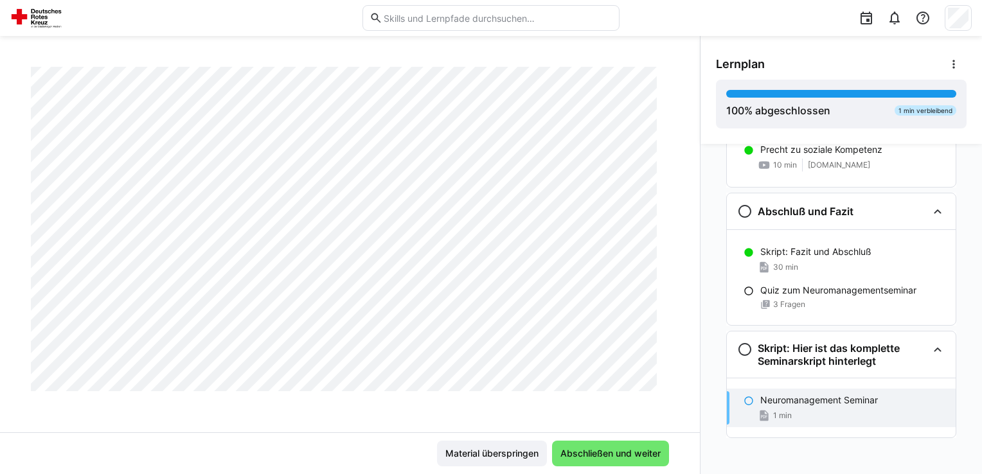
scroll to position [49420, 0]
click at [801, 211] on h3 "Abschluß und Fazit" at bounding box center [806, 211] width 96 height 13
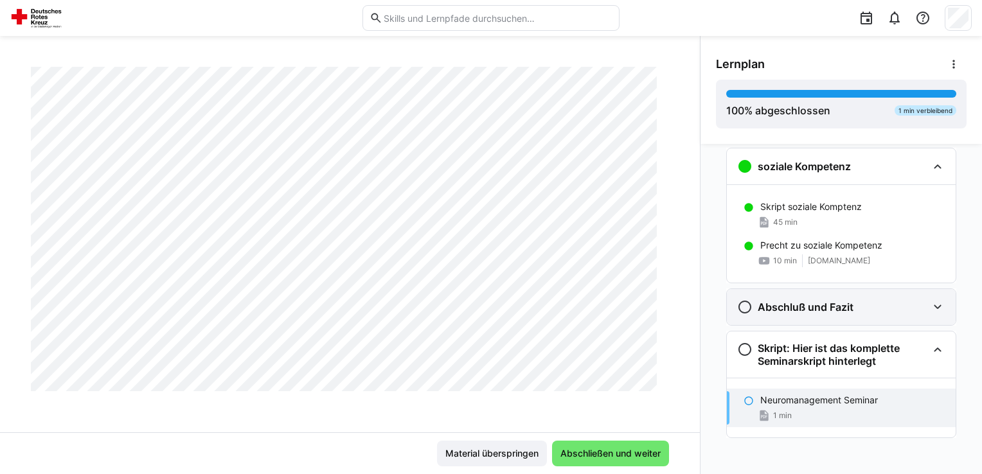
click at [800, 301] on h3 "Abschluß und Fazit" at bounding box center [806, 307] width 96 height 13
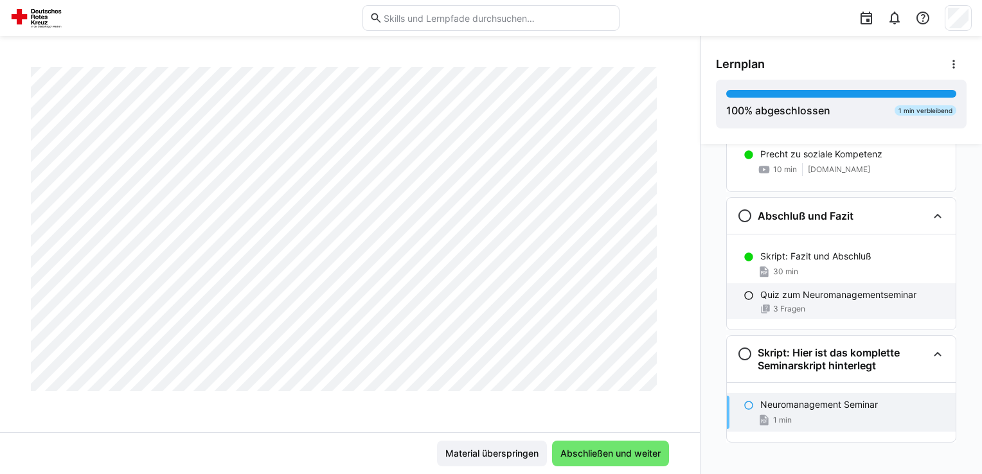
scroll to position [1361, 0]
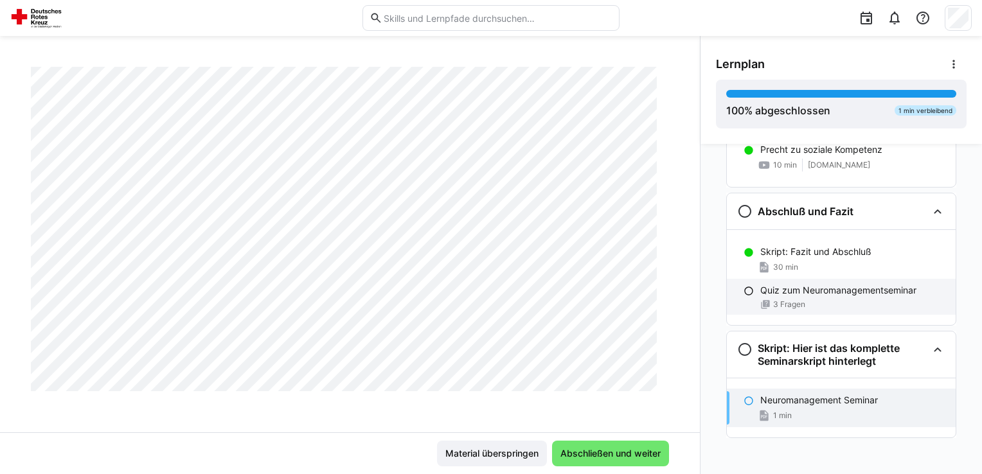
click at [801, 305] on div "3 Fragen" at bounding box center [852, 305] width 185 height 10
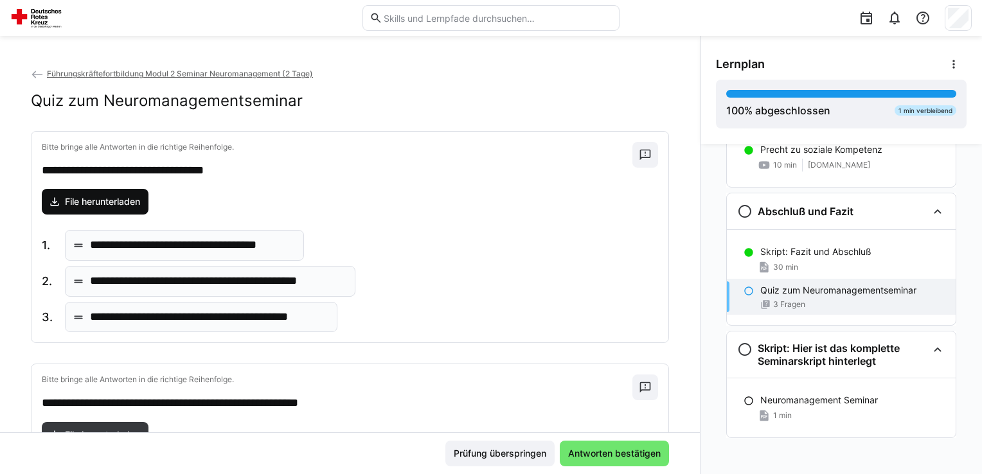
click at [91, 210] on span "File herunterladen" at bounding box center [95, 202] width 107 height 26
click at [229, 251] on p "**********" at bounding box center [192, 245] width 204 height 17
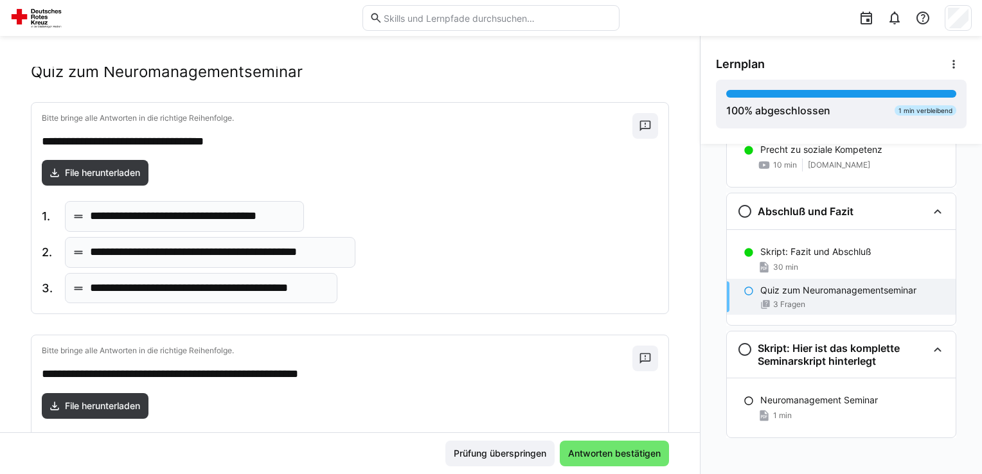
scroll to position [0, 0]
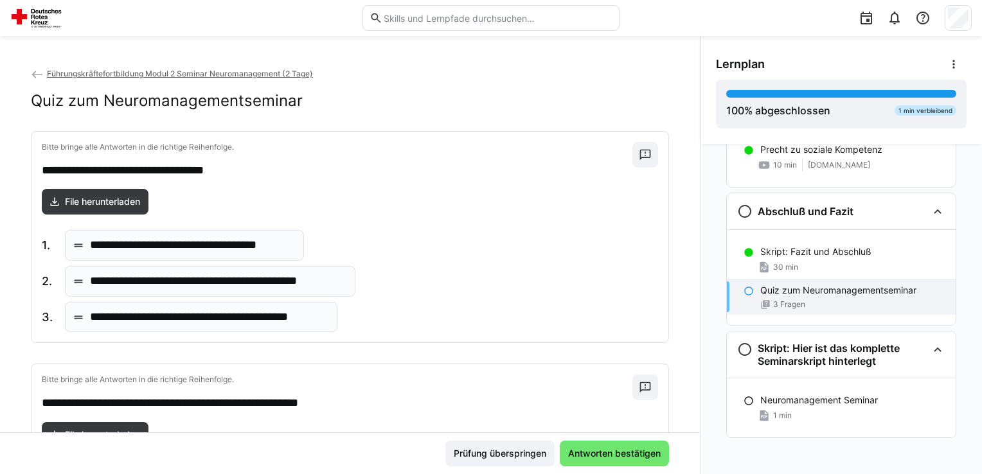
click at [244, 244] on p "**********" at bounding box center [192, 245] width 204 height 17
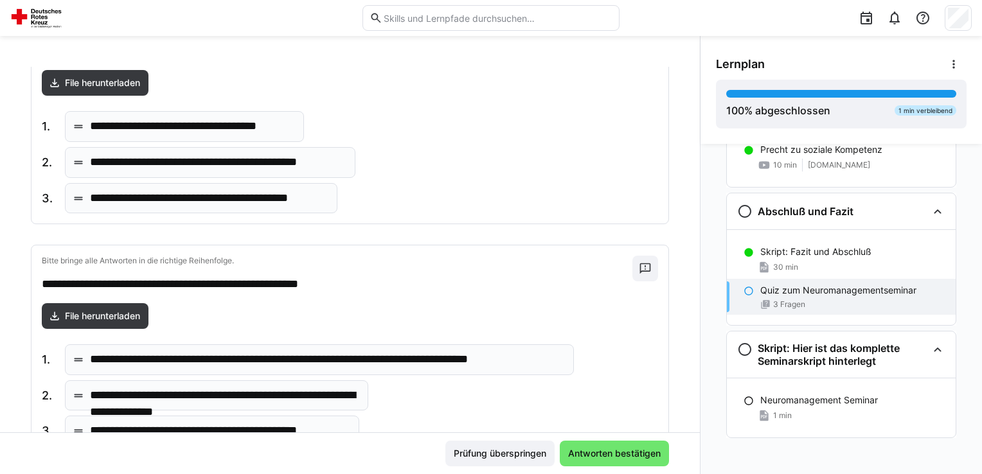
scroll to position [139, 0]
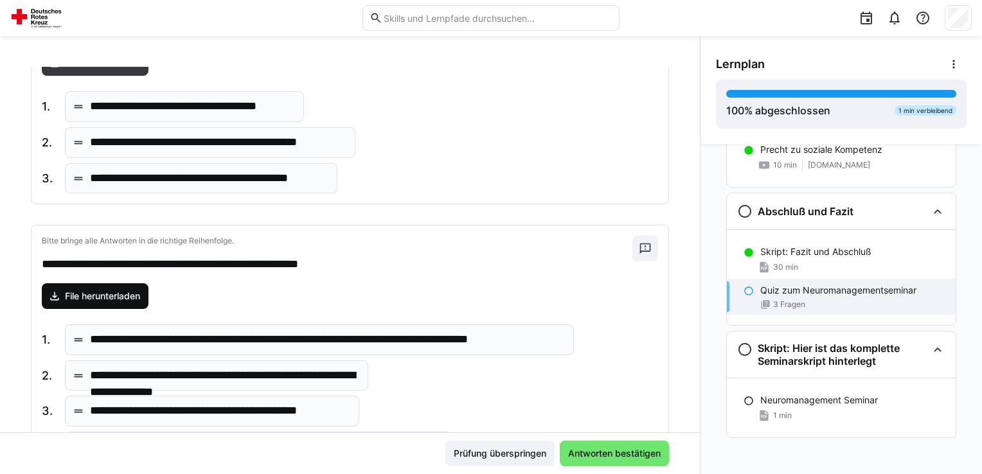
click at [106, 290] on span "File herunterladen" at bounding box center [102, 296] width 79 height 13
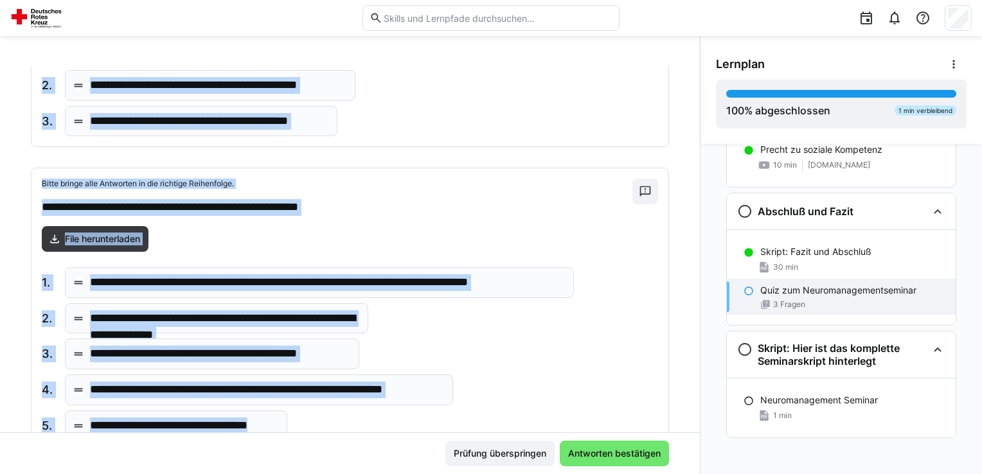
scroll to position [121, 0]
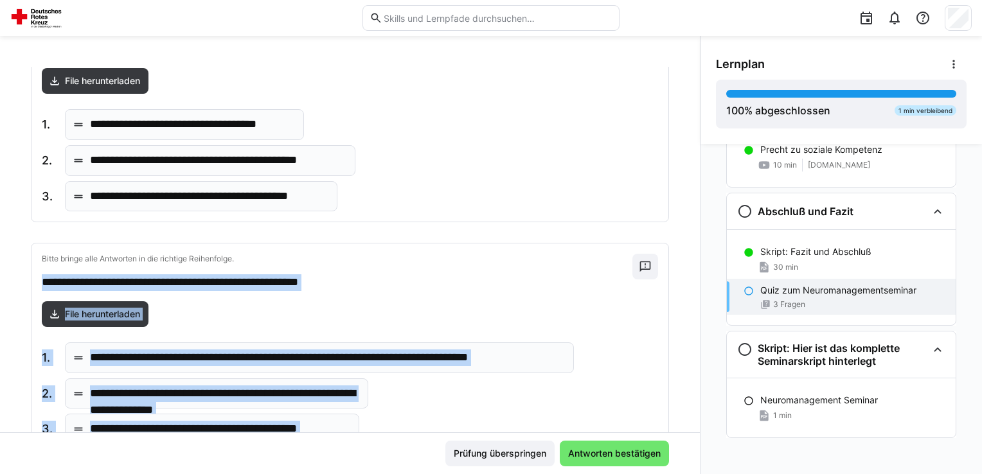
drag, startPoint x: 326, startPoint y: 290, endPoint x: 41, endPoint y: 276, distance: 285.7
click at [41, 276] on div "**********" at bounding box center [349, 385] width 637 height 283
drag, startPoint x: 41, startPoint y: 276, endPoint x: 66, endPoint y: 282, distance: 25.9
copy div "**********"
click at [429, 292] on div "**********" at bounding box center [349, 385] width 637 height 283
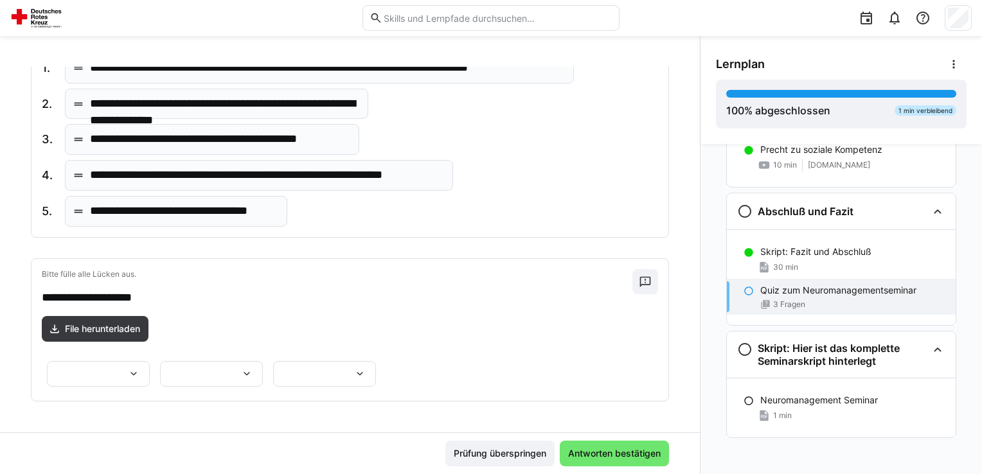
scroll to position [442, 0]
click at [140, 368] on eds-icon at bounding box center [133, 374] width 13 height 13
click at [361, 290] on p "**********" at bounding box center [331, 298] width 579 height 17
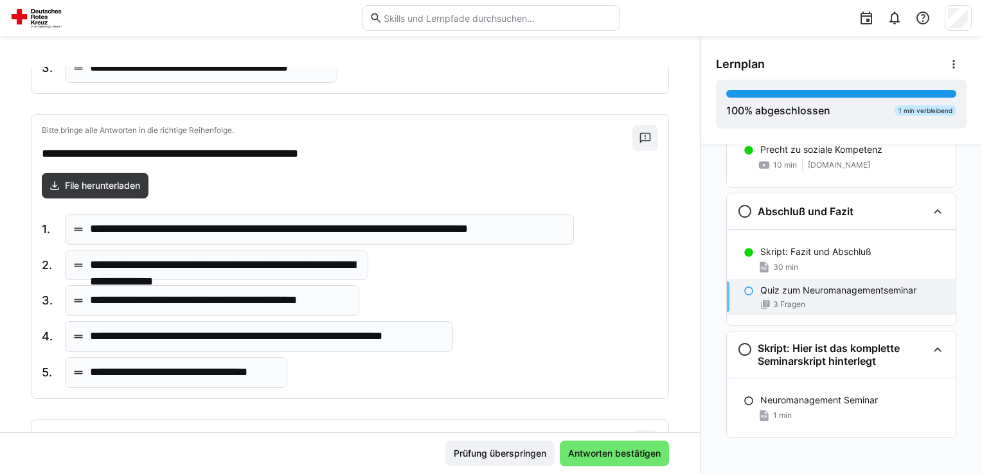
scroll to position [185, 0]
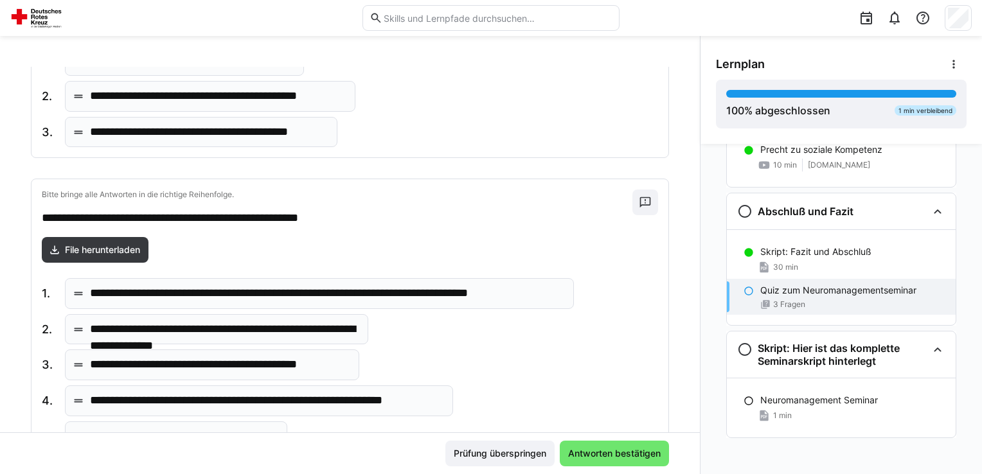
click at [375, 297] on p "**********" at bounding box center [327, 293] width 474 height 17
click at [84, 294] on eds-icon at bounding box center [78, 293] width 13 height 13
click at [42, 291] on span "1." at bounding box center [48, 293] width 13 height 17
click at [314, 330] on p "**********" at bounding box center [224, 329] width 269 height 17
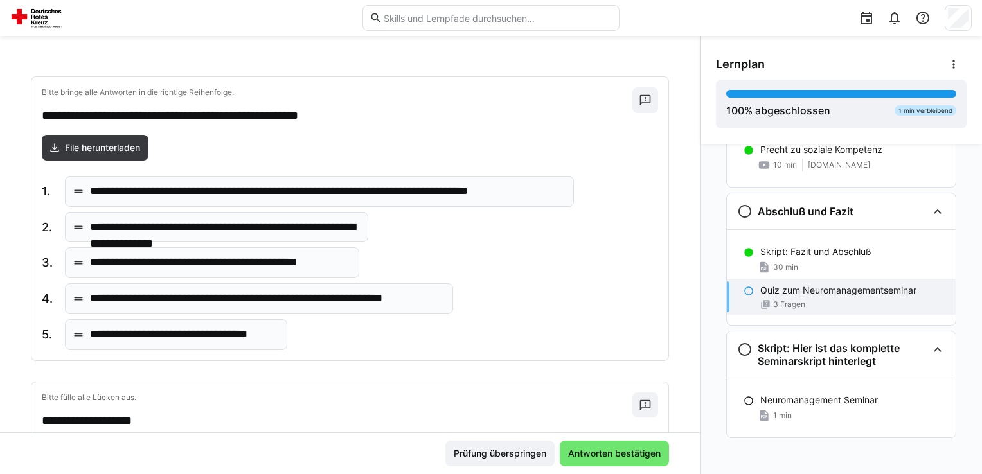
scroll to position [267, 0]
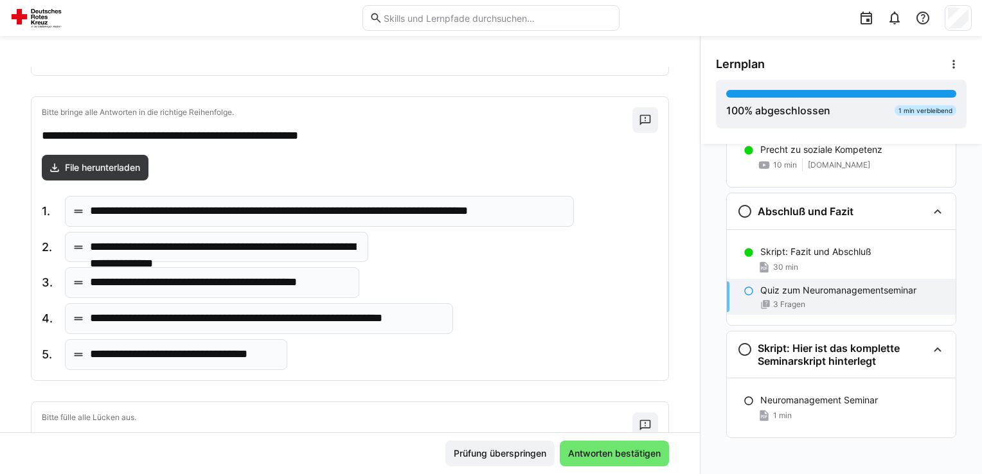
click at [288, 217] on div "**********" at bounding box center [319, 211] width 509 height 31
click at [293, 247] on p "**********" at bounding box center [224, 247] width 269 height 17
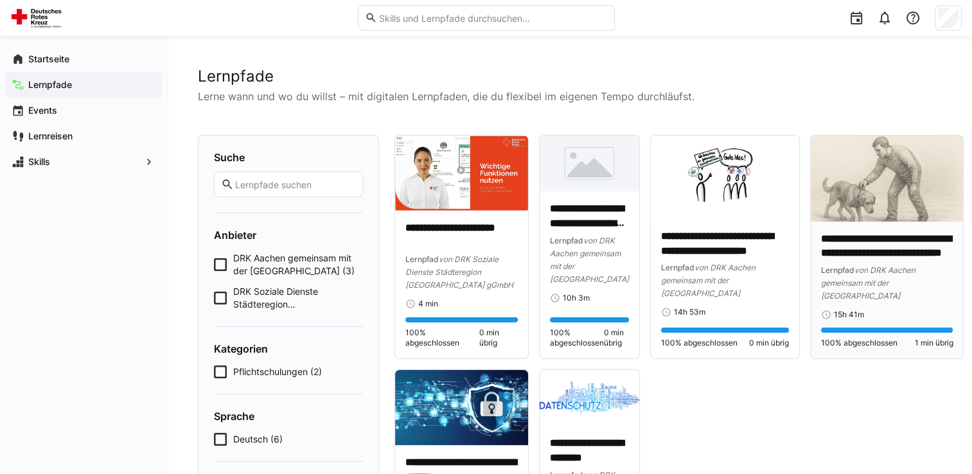
click at [911, 201] on img at bounding box center [887, 179] width 153 height 86
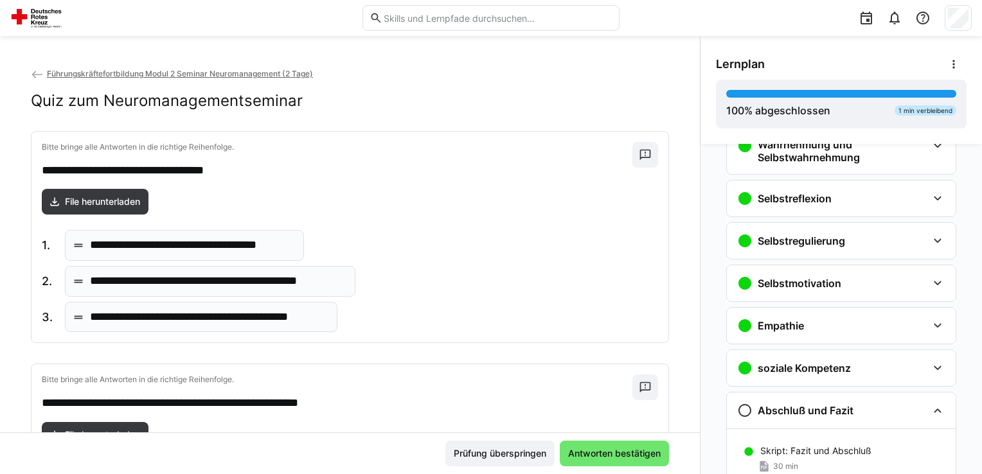
scroll to position [343, 0]
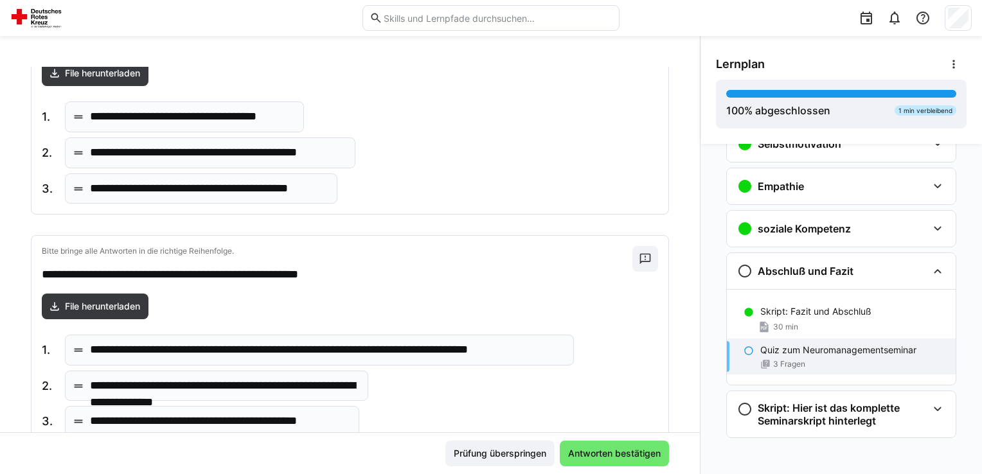
scroll to position [64, 0]
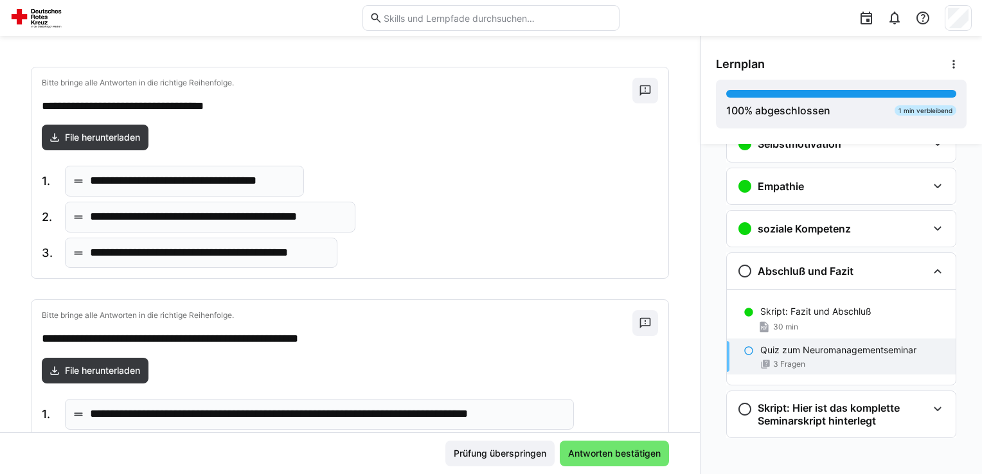
click at [255, 189] on div "**********" at bounding box center [184, 181] width 239 height 31
click at [107, 134] on span "File herunterladen" at bounding box center [102, 137] width 79 height 13
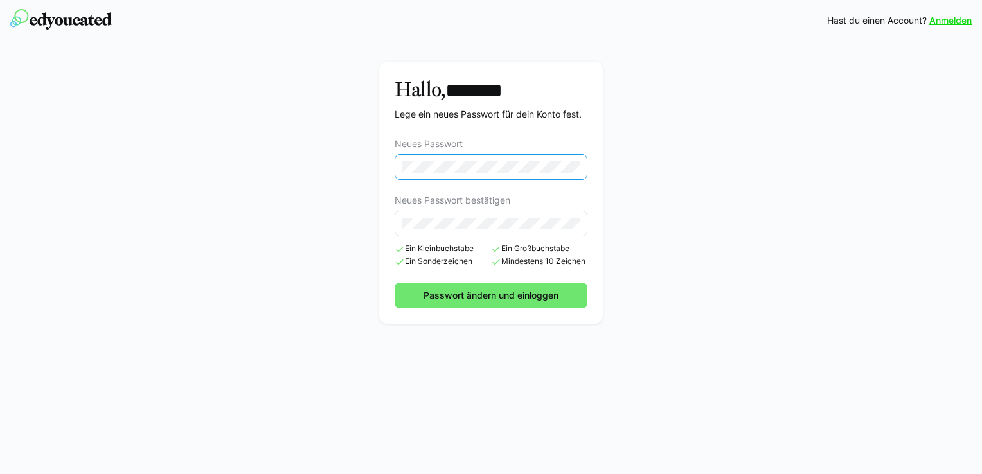
click at [473, 212] on eds-input at bounding box center [491, 224] width 193 height 26
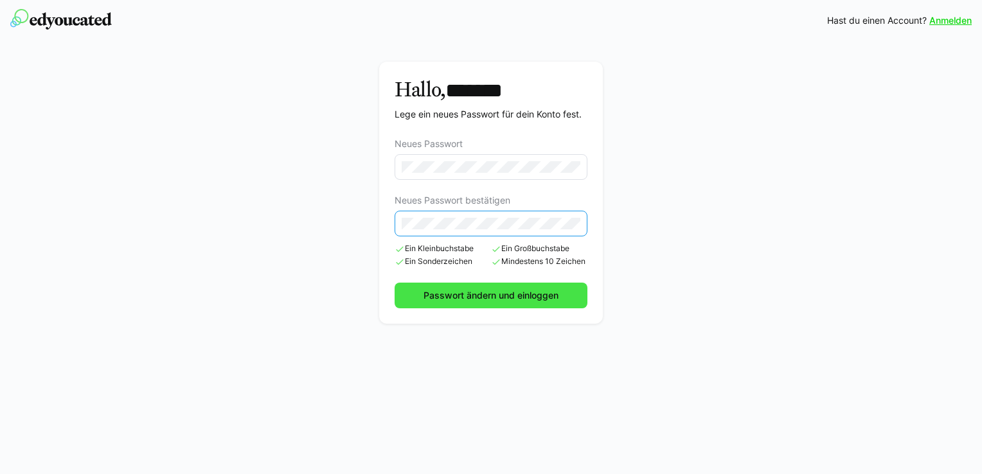
click at [523, 290] on span "Passwort ändern und einloggen" at bounding box center [491, 295] width 139 height 13
